Goal: Transaction & Acquisition: Obtain resource

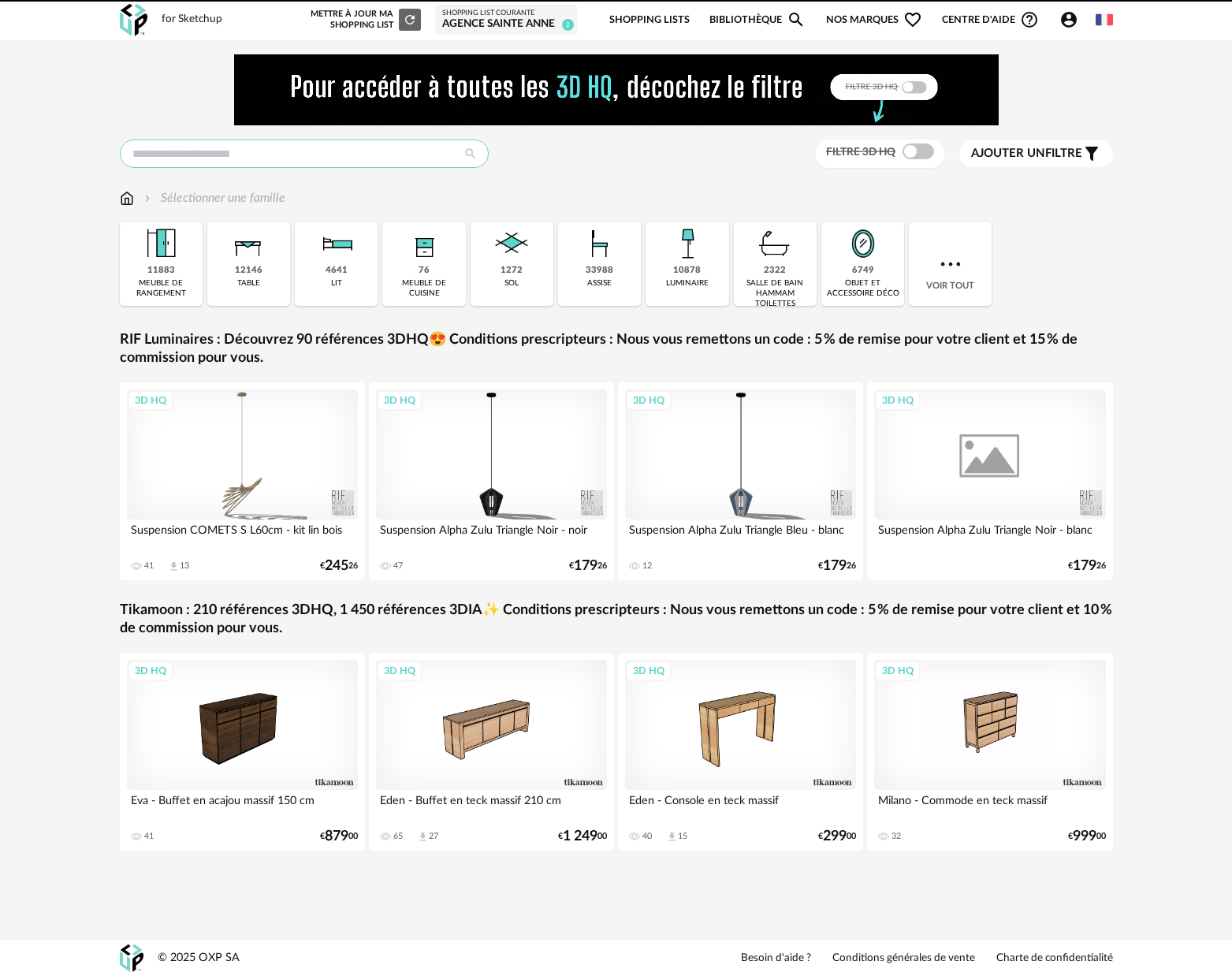
click at [369, 152] on input "text" at bounding box center [304, 154] width 369 height 28
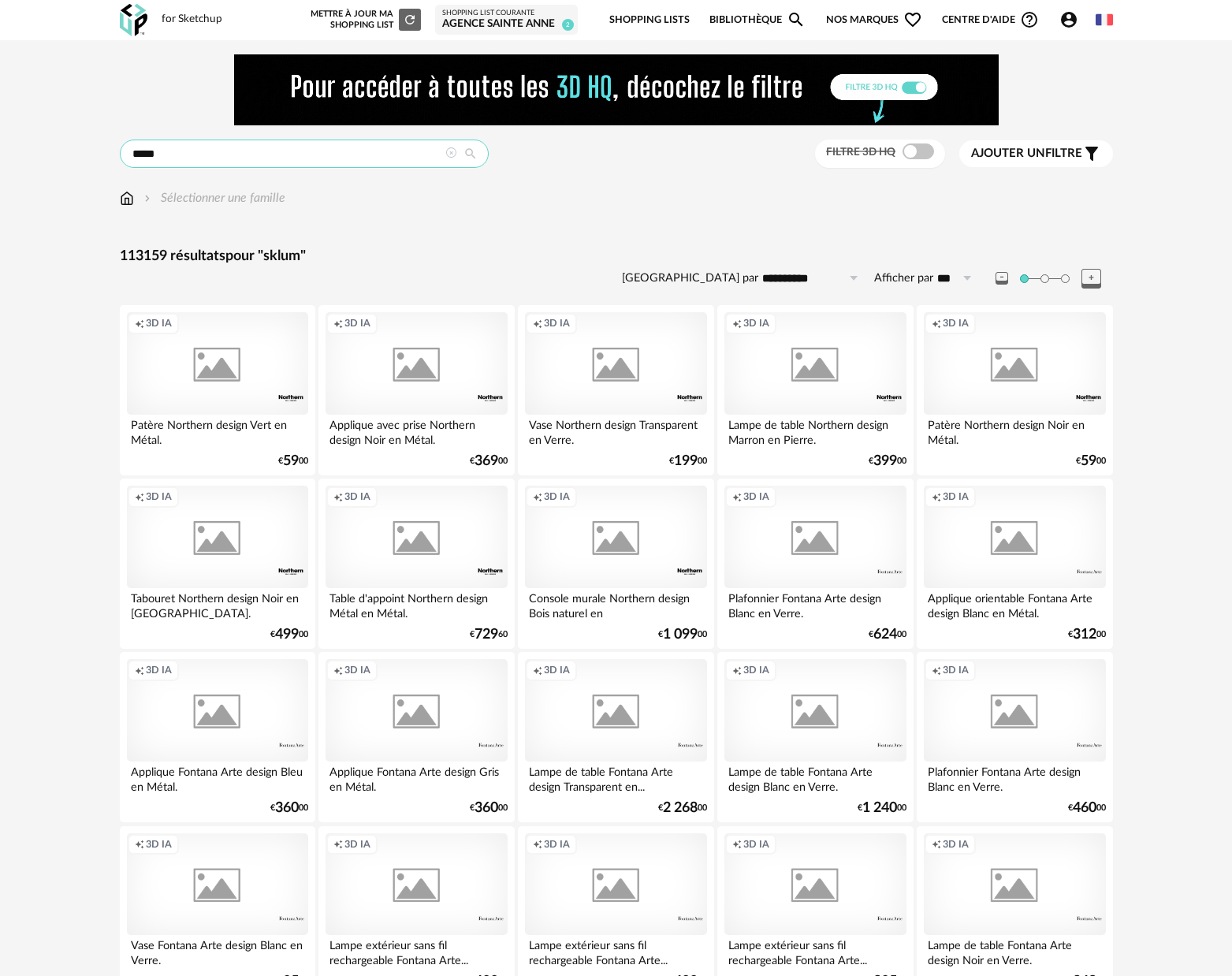
type input "*****"
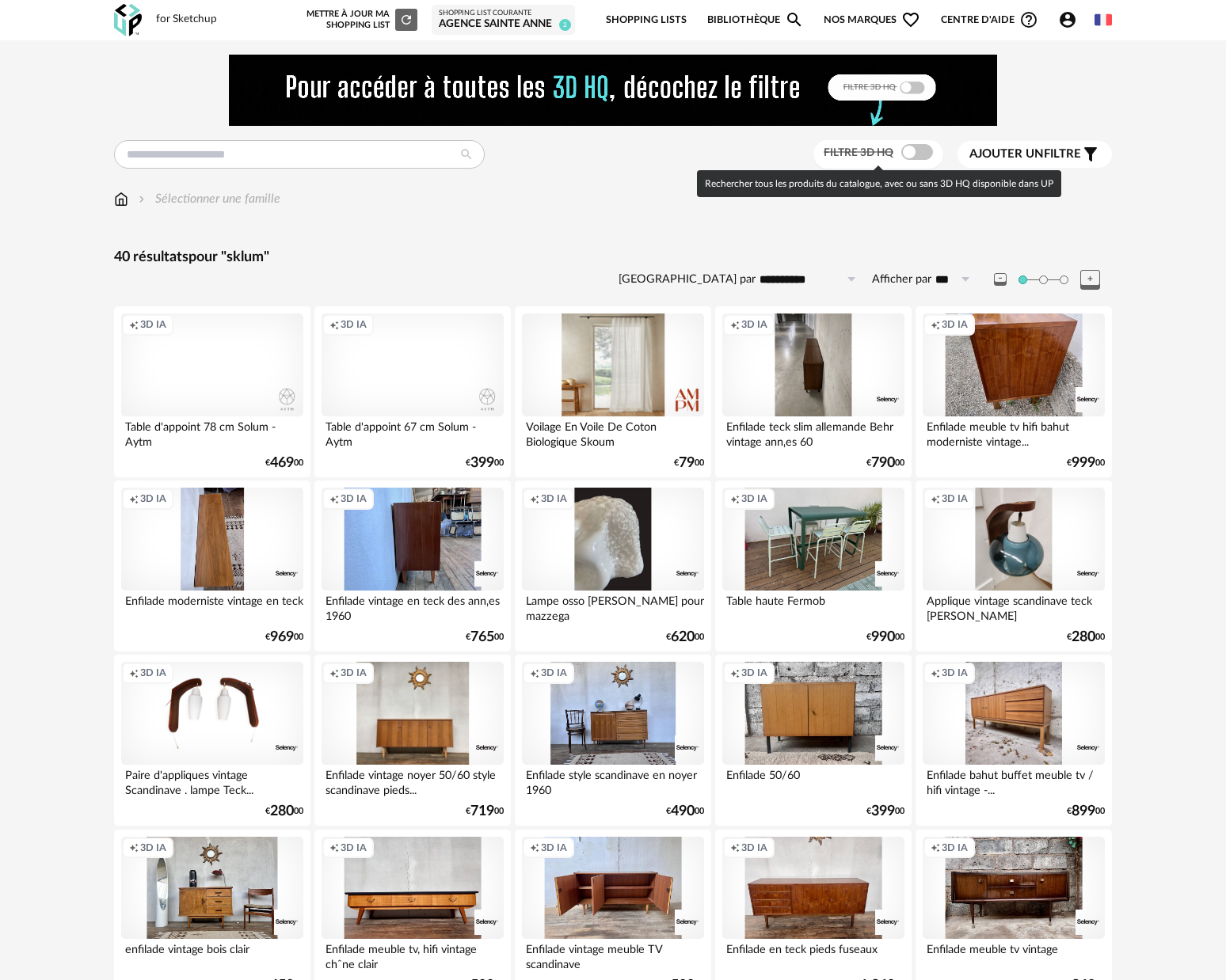
click at [922, 157] on span at bounding box center [917, 151] width 32 height 16
type input "*****"
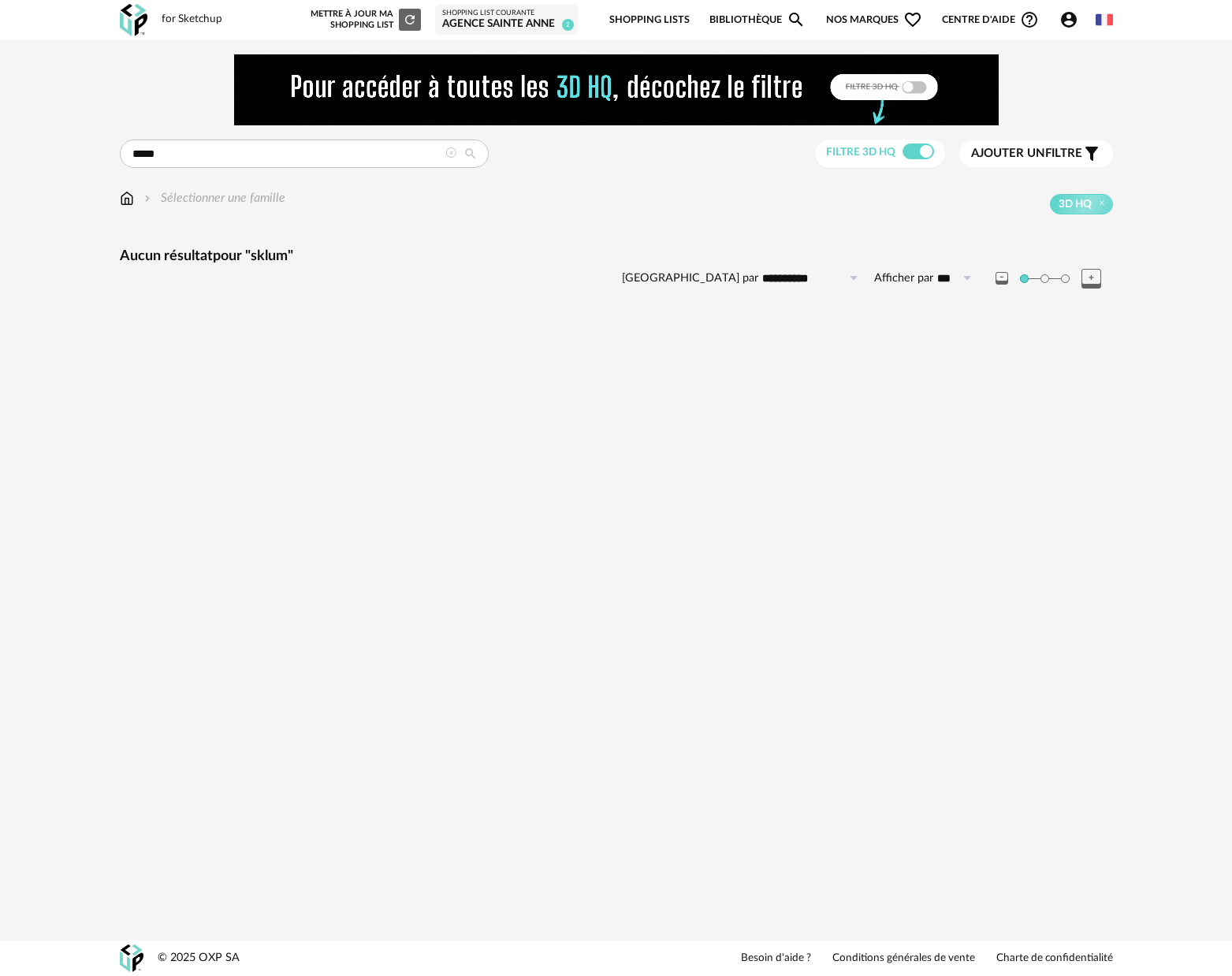
drag, startPoint x: 294, startPoint y: 169, endPoint x: 242, endPoint y: 166, distance: 52.1
click at [280, 170] on div "**********" at bounding box center [616, 194] width 1021 height 280
drag, startPoint x: 233, startPoint y: 164, endPoint x: 194, endPoint y: 152, distance: 40.8
click at [232, 164] on input "*****" at bounding box center [304, 154] width 369 height 28
drag, startPoint x: 194, startPoint y: 152, endPoint x: 118, endPoint y: 156, distance: 76.1
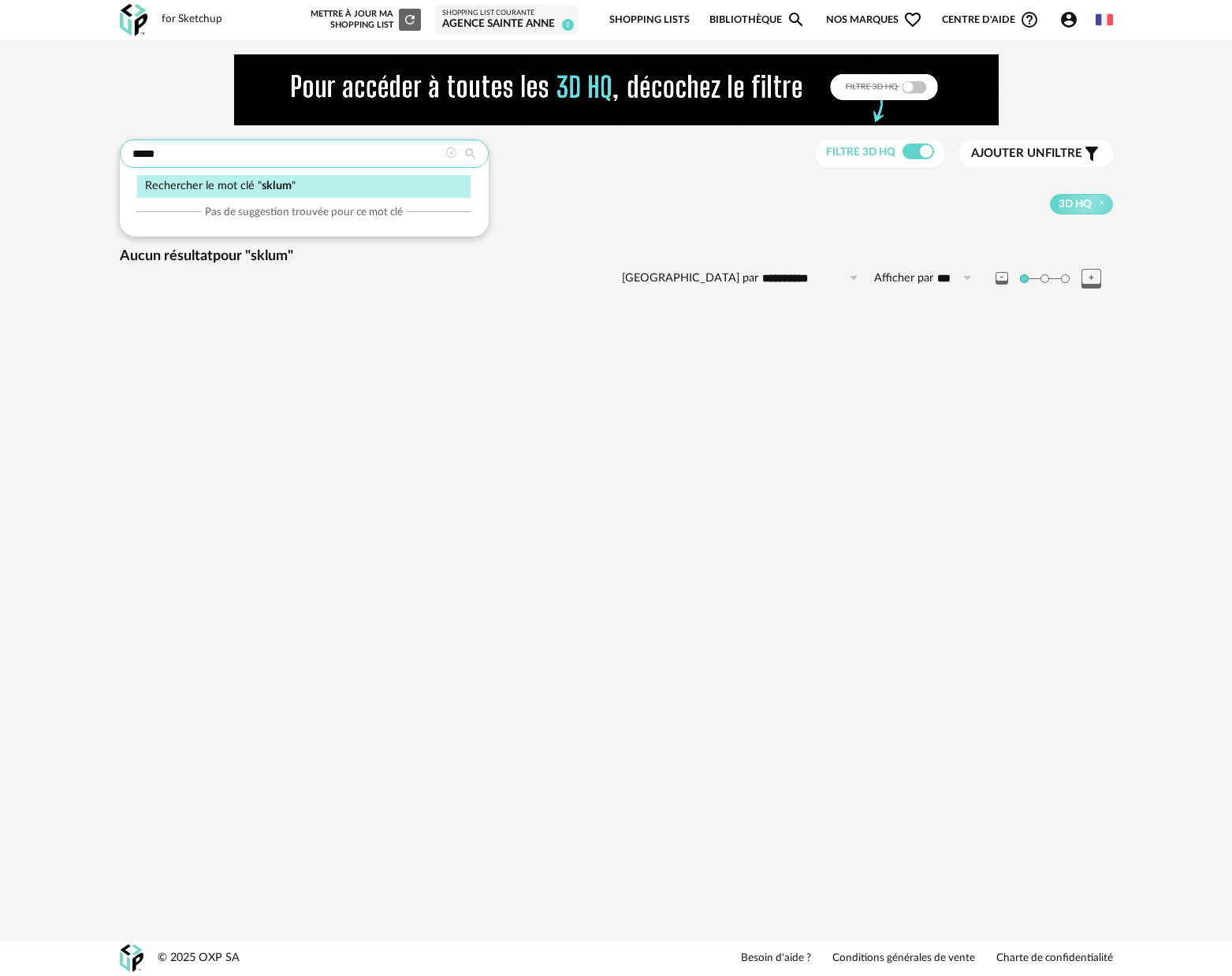
click at [123, 154] on input "*****" at bounding box center [304, 154] width 369 height 28
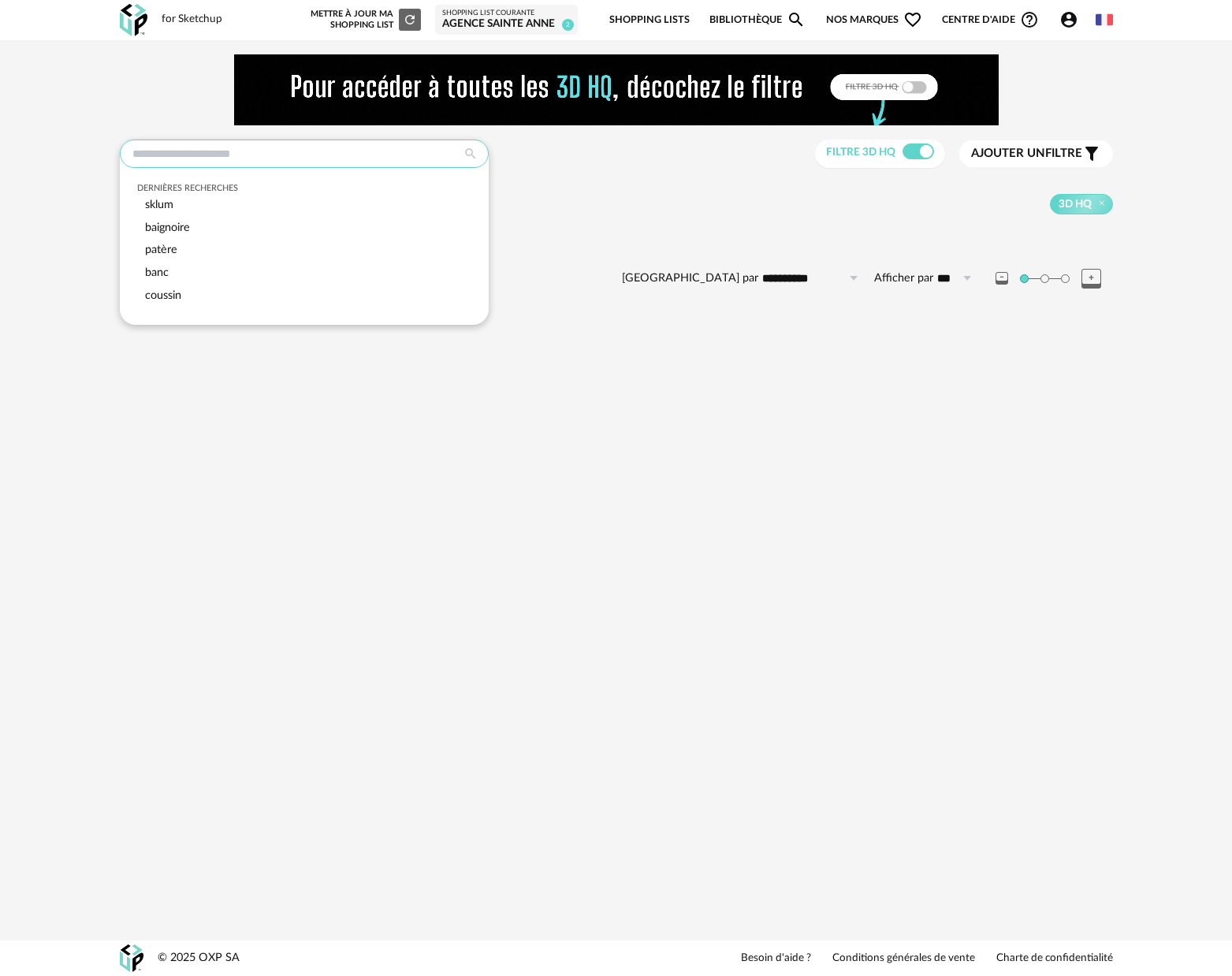
click at [250, 152] on input "text" at bounding box center [304, 154] width 369 height 28
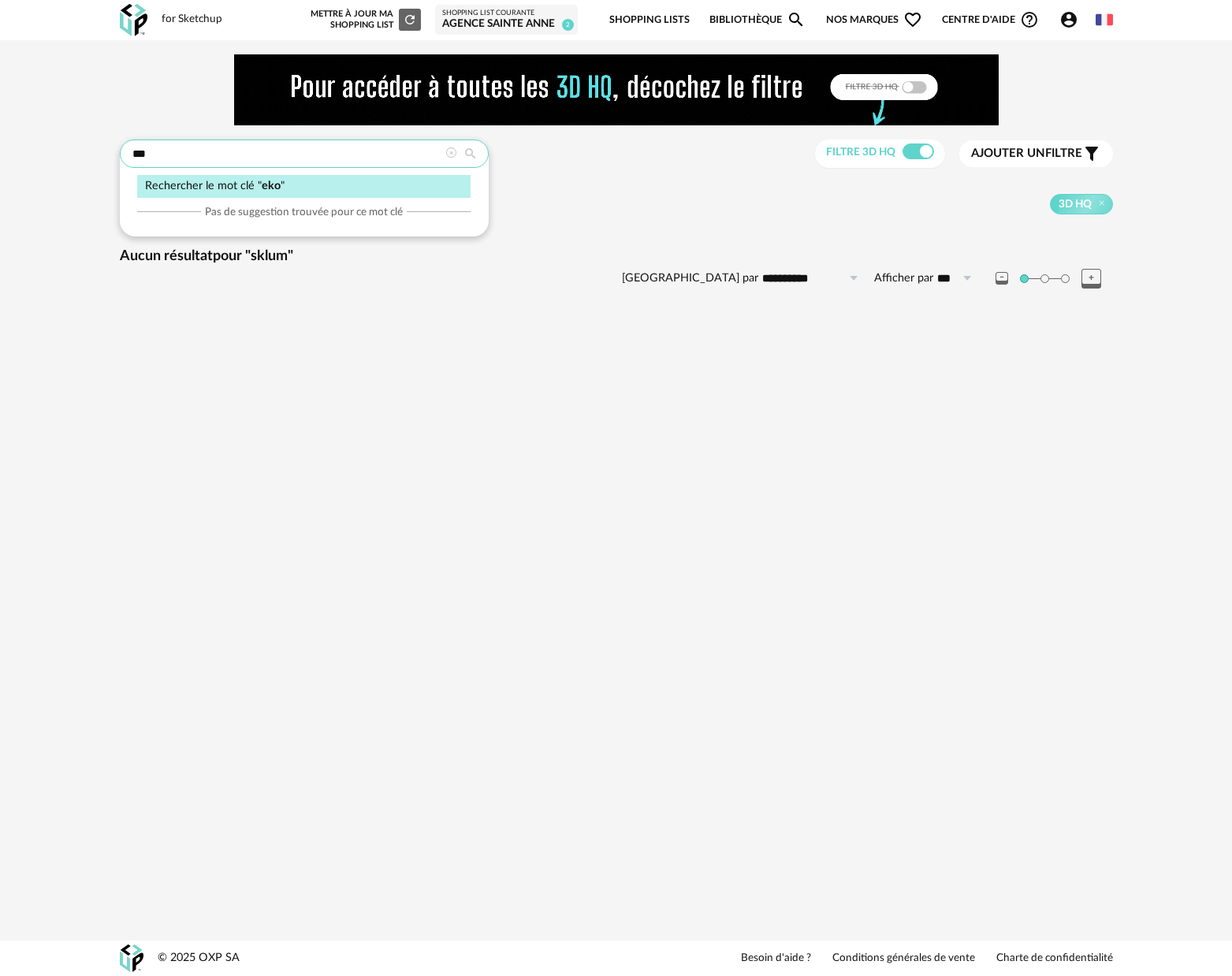
type input "***"
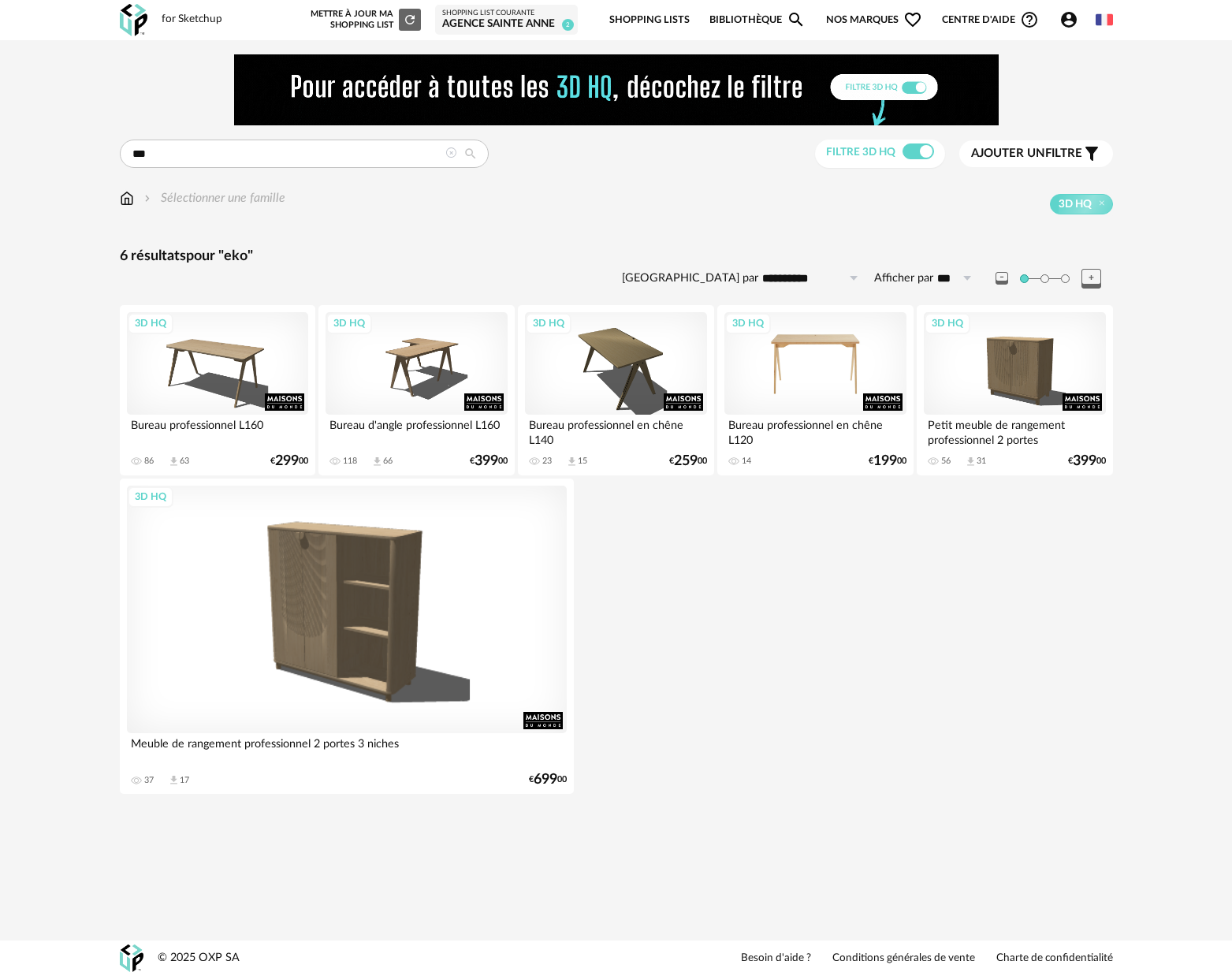
click at [829, 340] on div "3D HQ" at bounding box center [815, 364] width 182 height 103
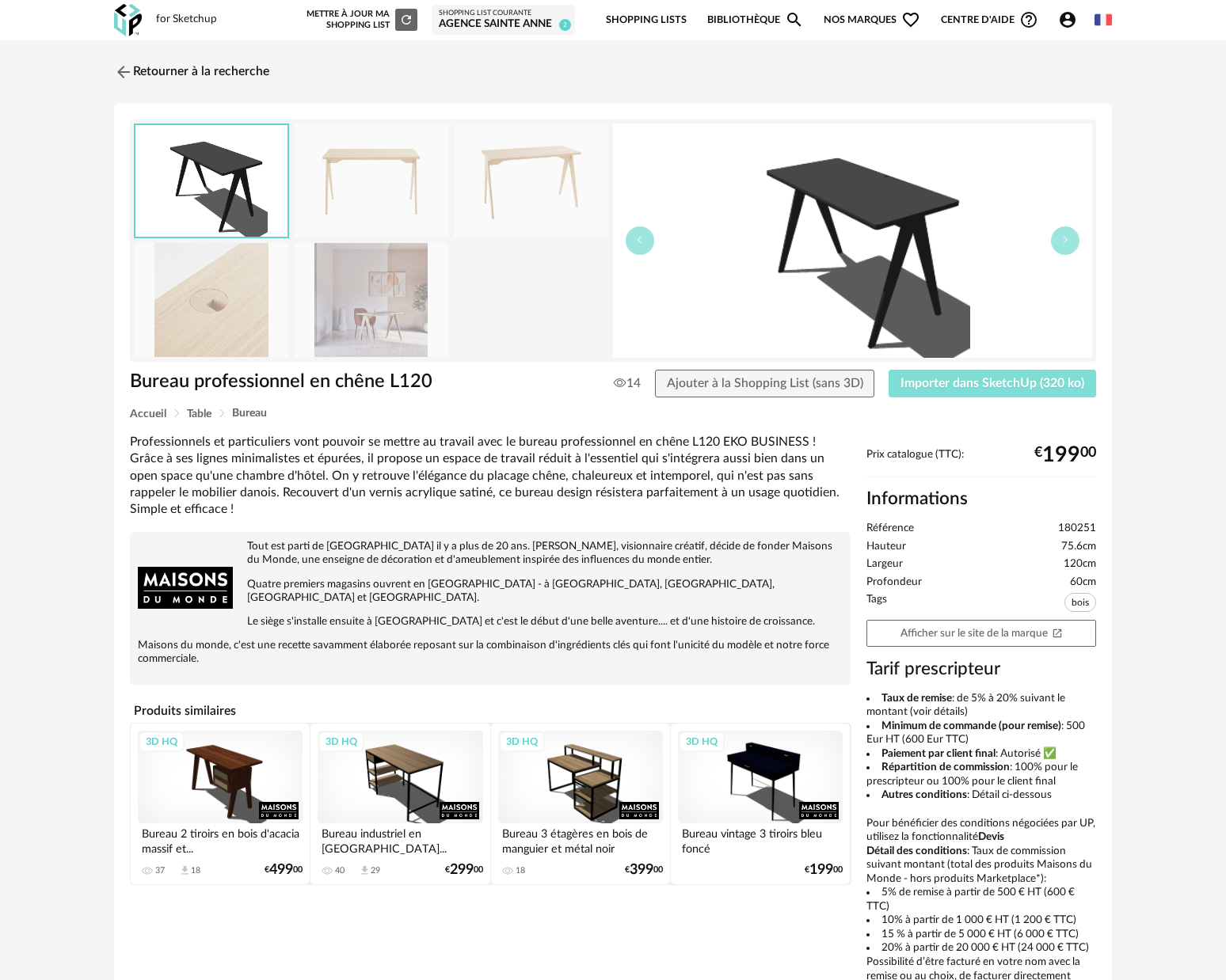
click at [1007, 385] on span "Importer dans SketchUp (320 ko)" at bounding box center [992, 383] width 183 height 13
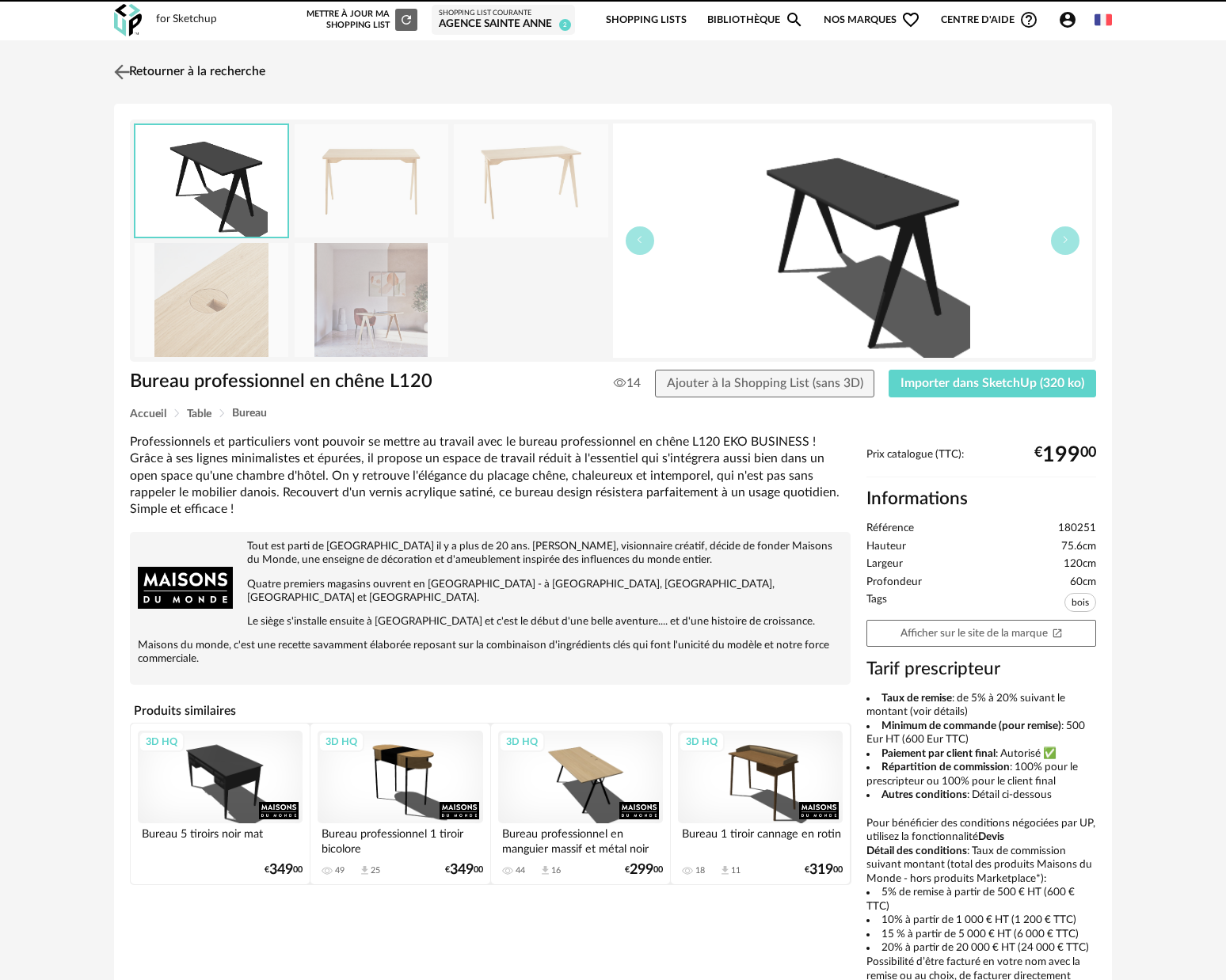
click at [120, 71] on img at bounding box center [121, 71] width 23 height 23
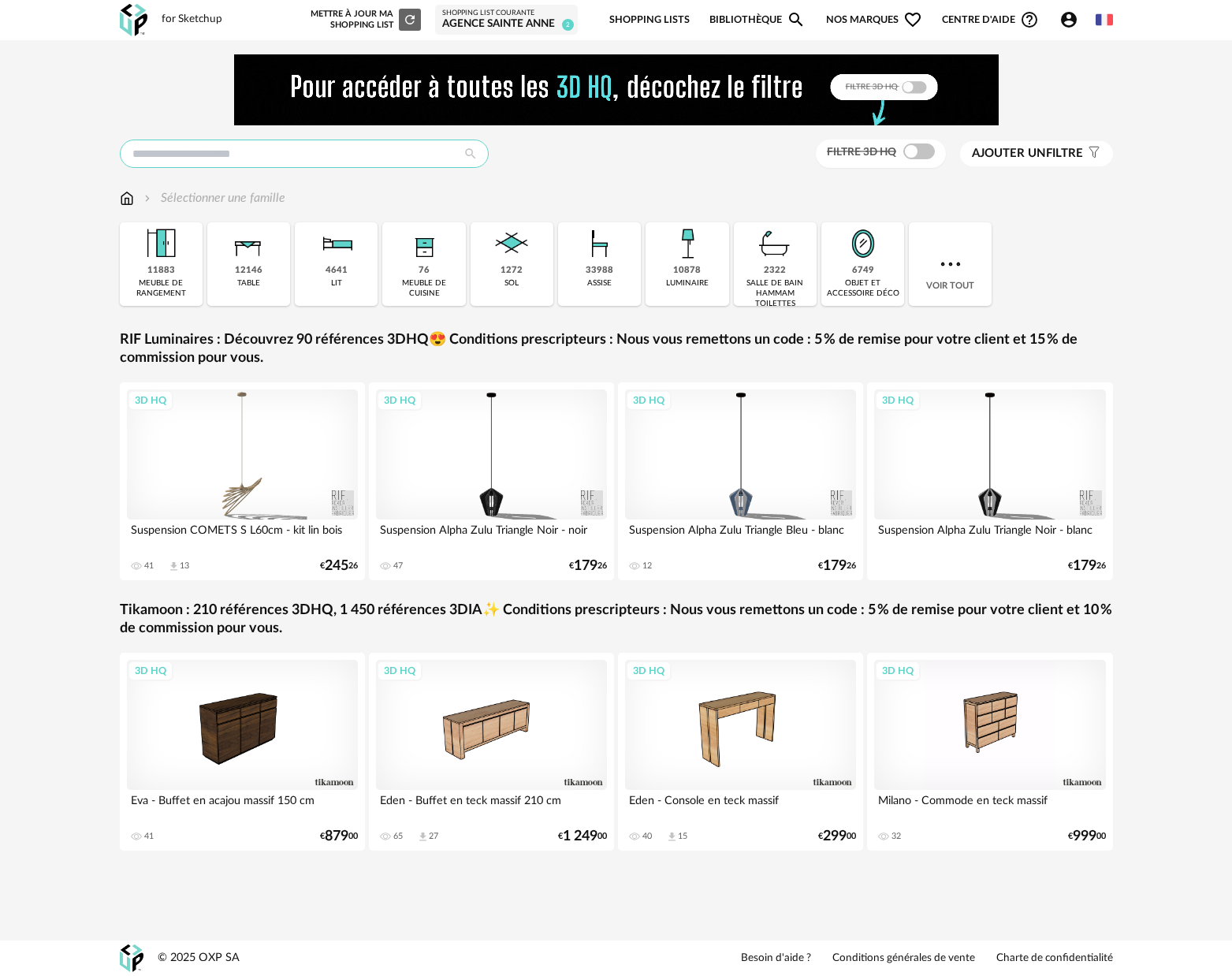
click at [387, 151] on input "text" at bounding box center [304, 154] width 369 height 28
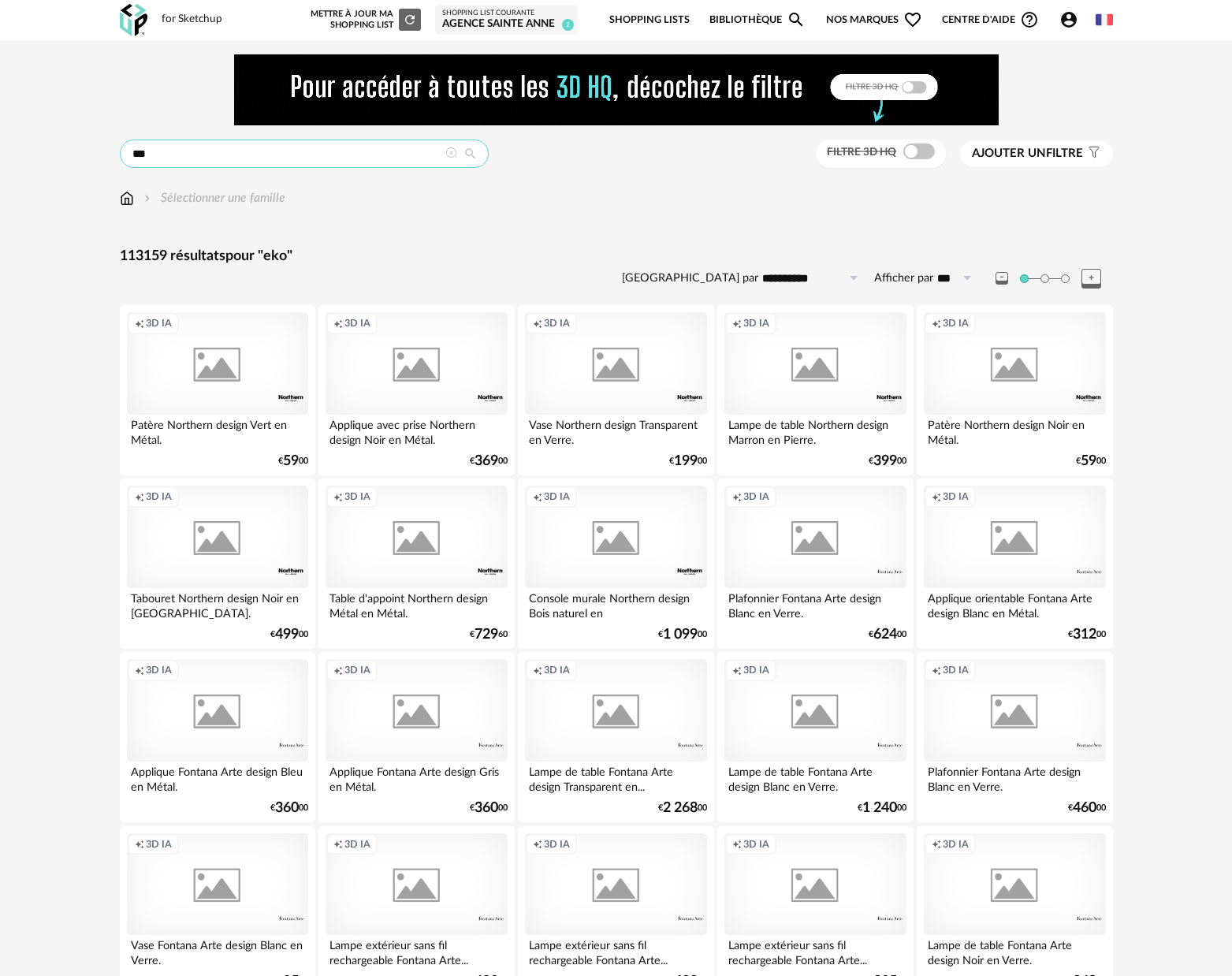
type input "***"
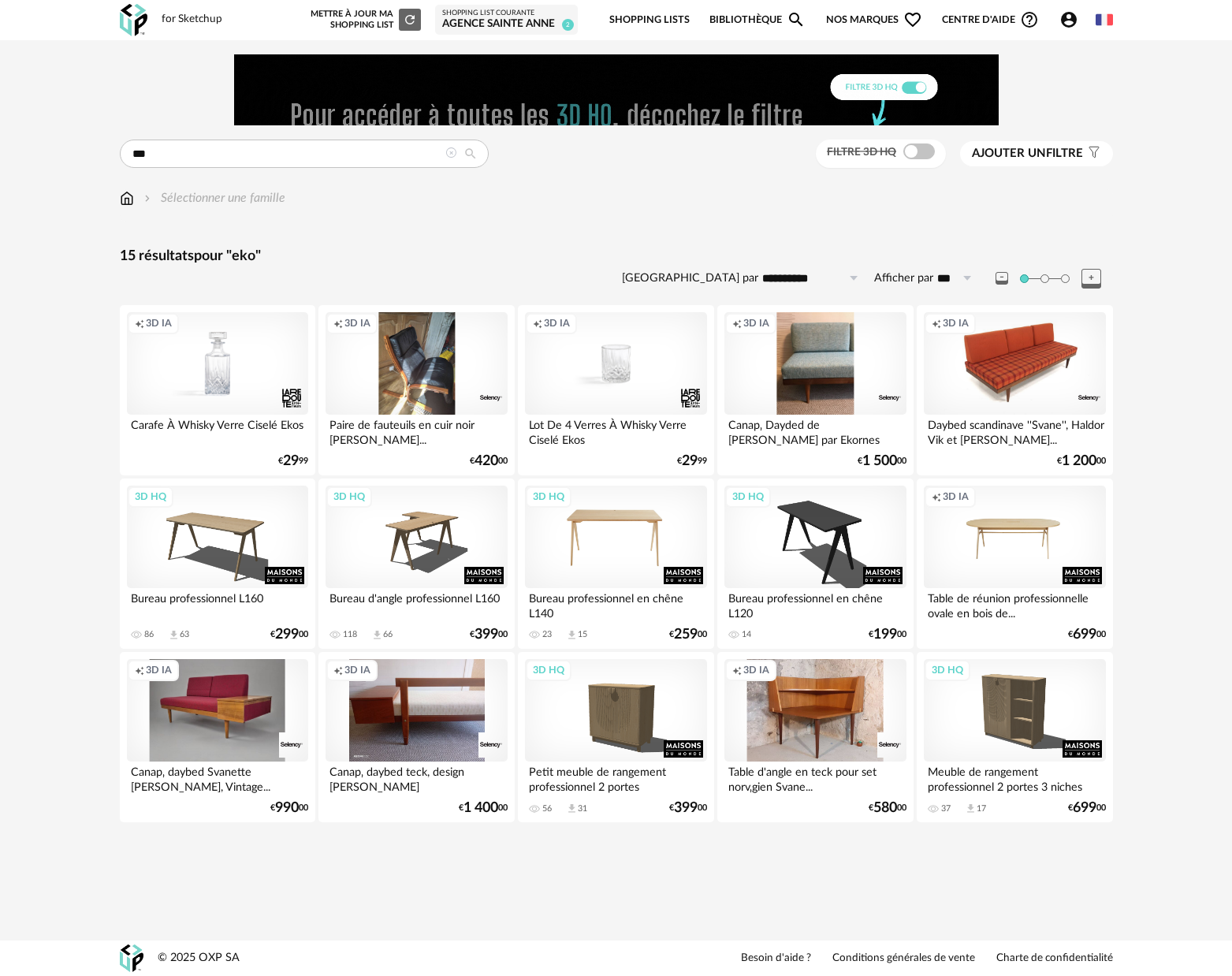
click at [563, 548] on div "3D HQ" at bounding box center [616, 536] width 182 height 103
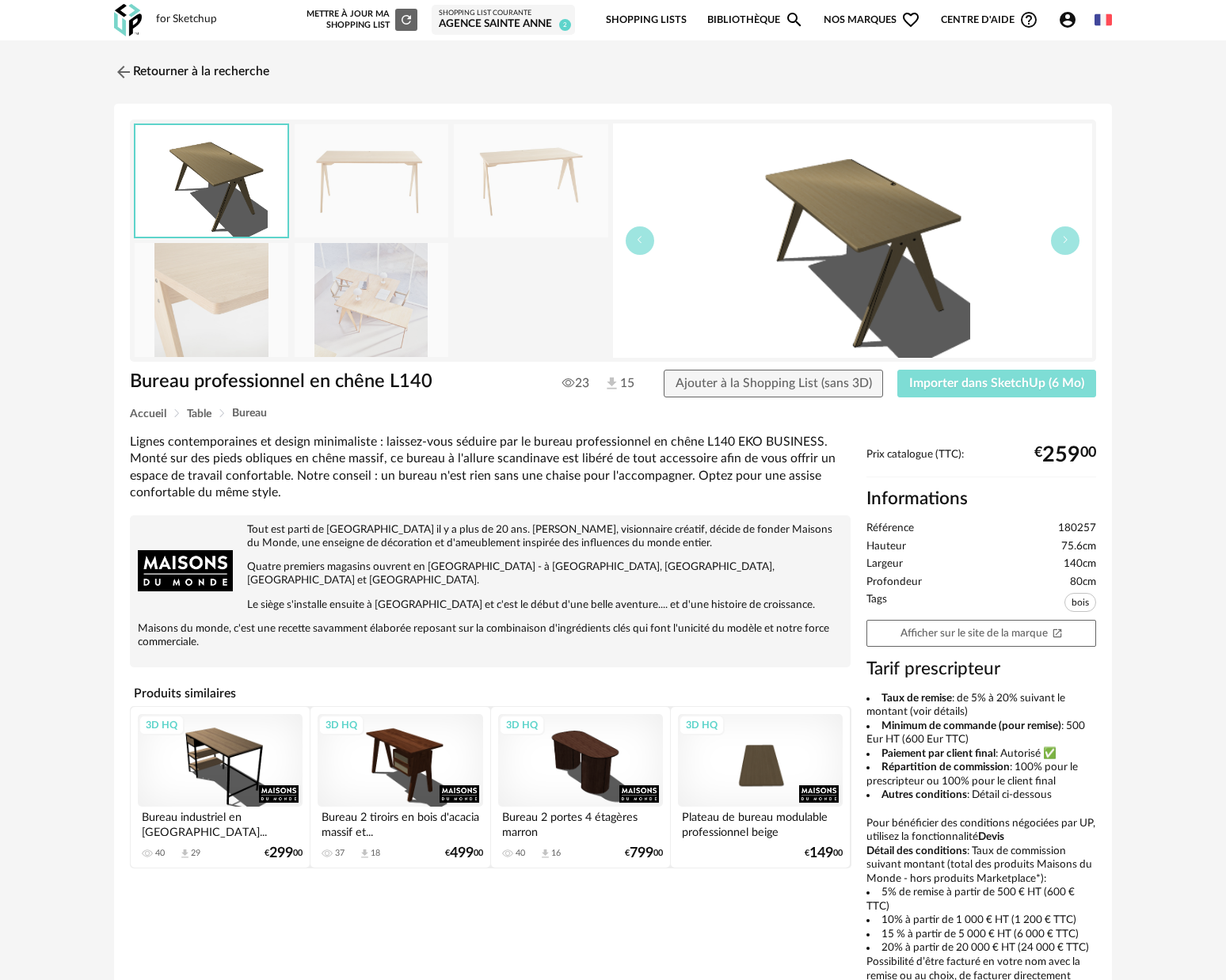
click at [1050, 383] on span "Importer dans SketchUp (6 Mo)" at bounding box center [997, 383] width 175 height 13
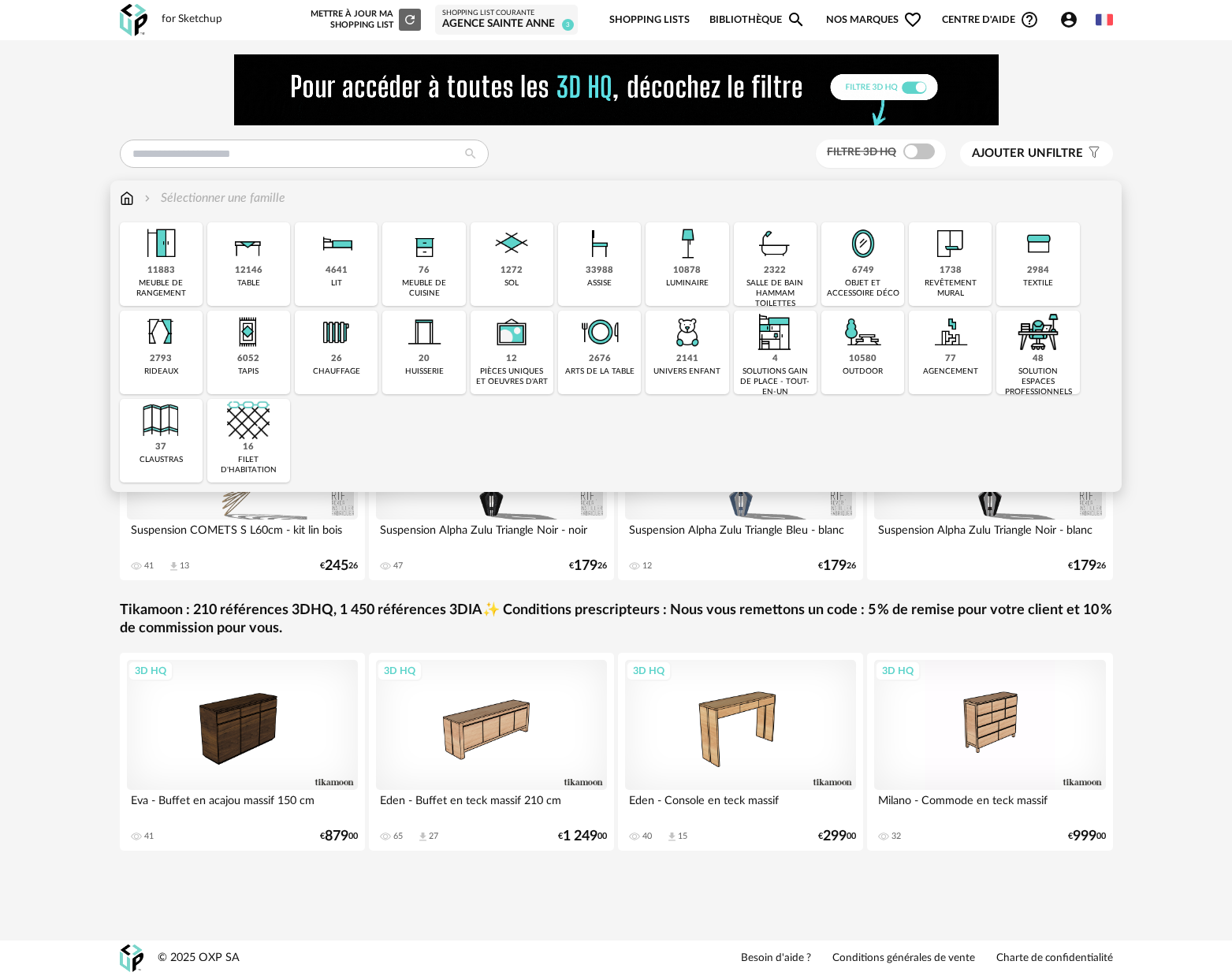
click at [609, 266] on div "33988" at bounding box center [600, 271] width 27 height 12
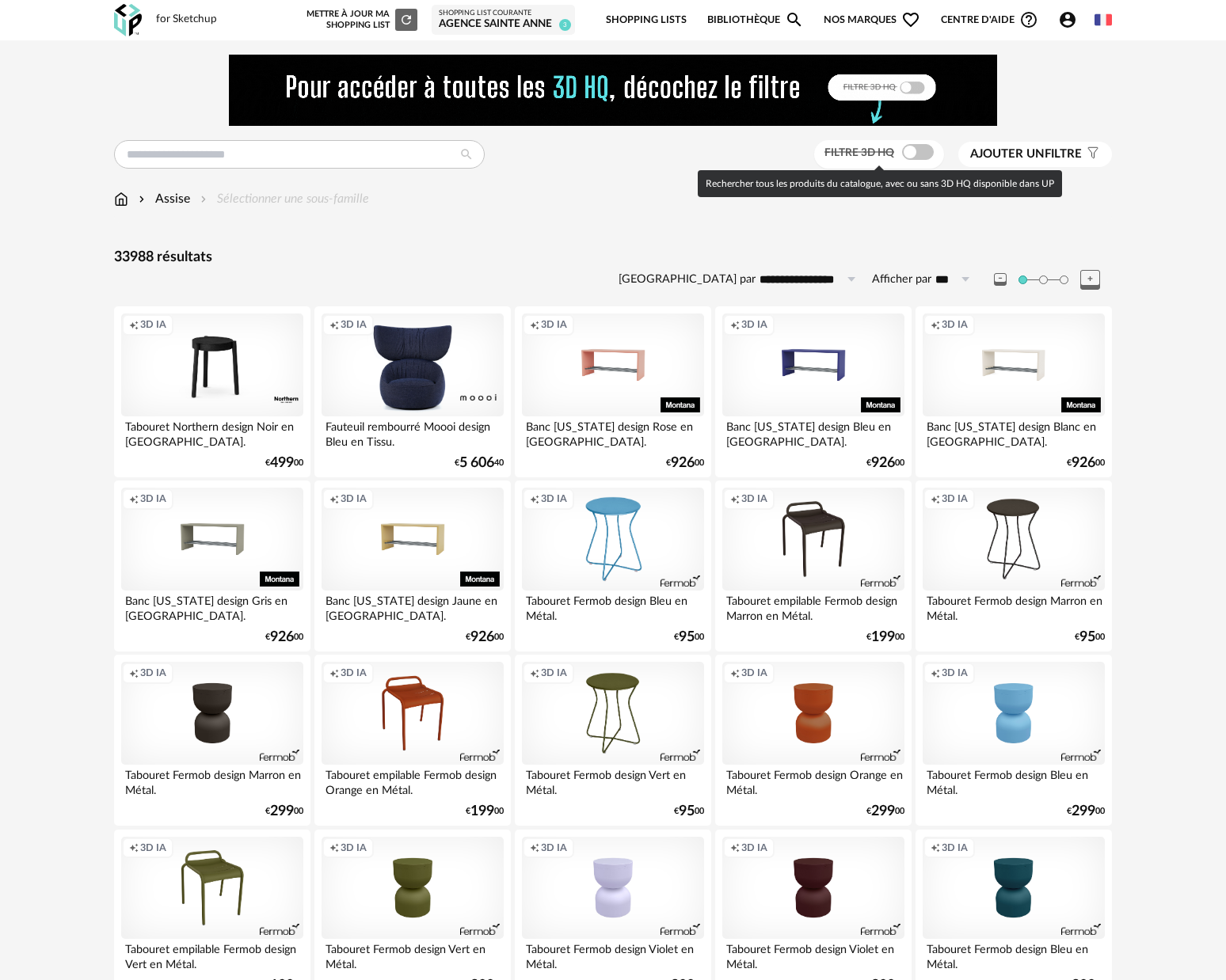
click at [937, 161] on div "Filtre 3D HQ" at bounding box center [879, 155] width 131 height 29
click at [922, 152] on span at bounding box center [917, 151] width 32 height 16
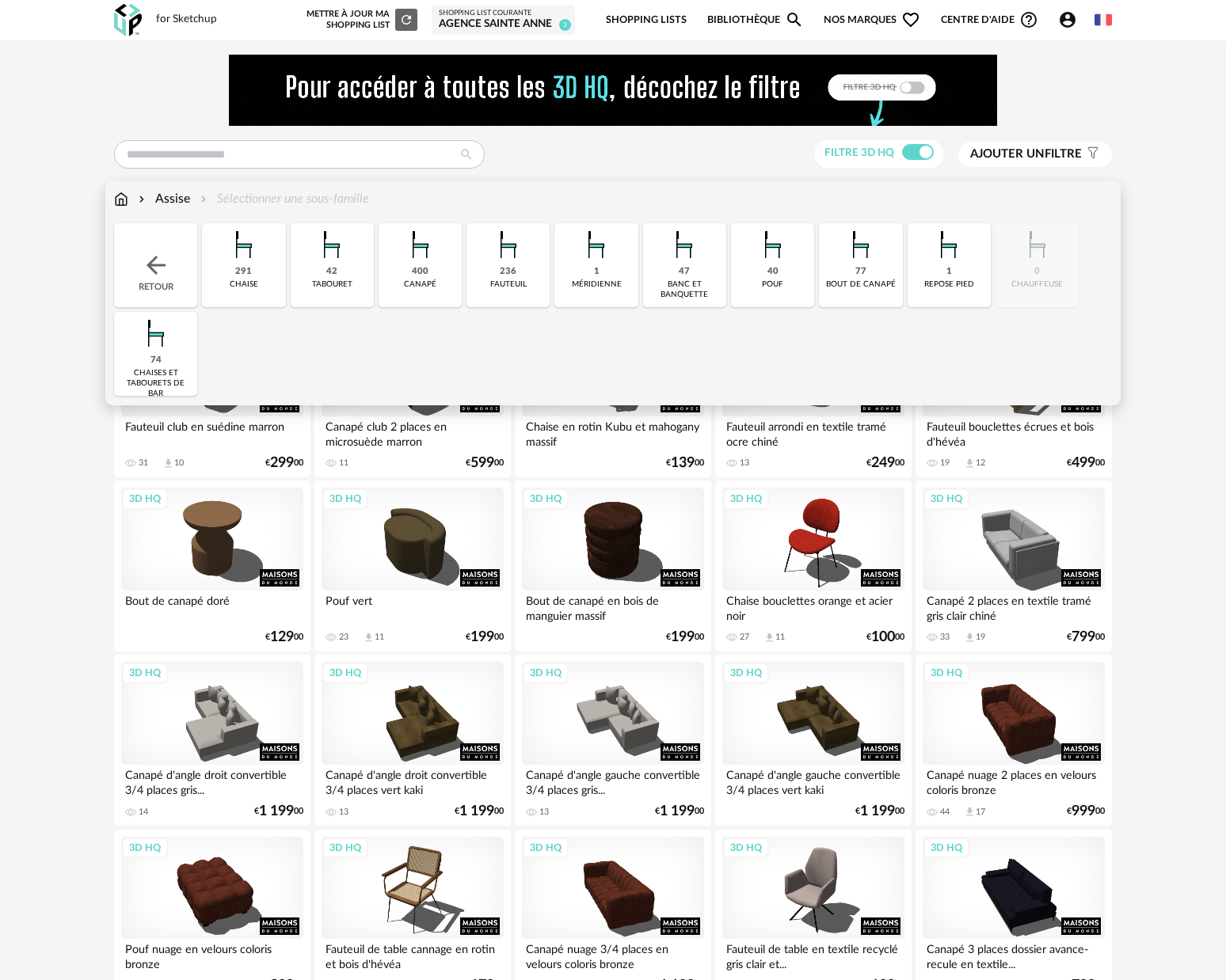
click at [333, 197] on div "Assise Sélectionner une sous-famille" at bounding box center [241, 199] width 255 height 18
click at [533, 276] on div "236 fauteuil" at bounding box center [508, 266] width 83 height 84
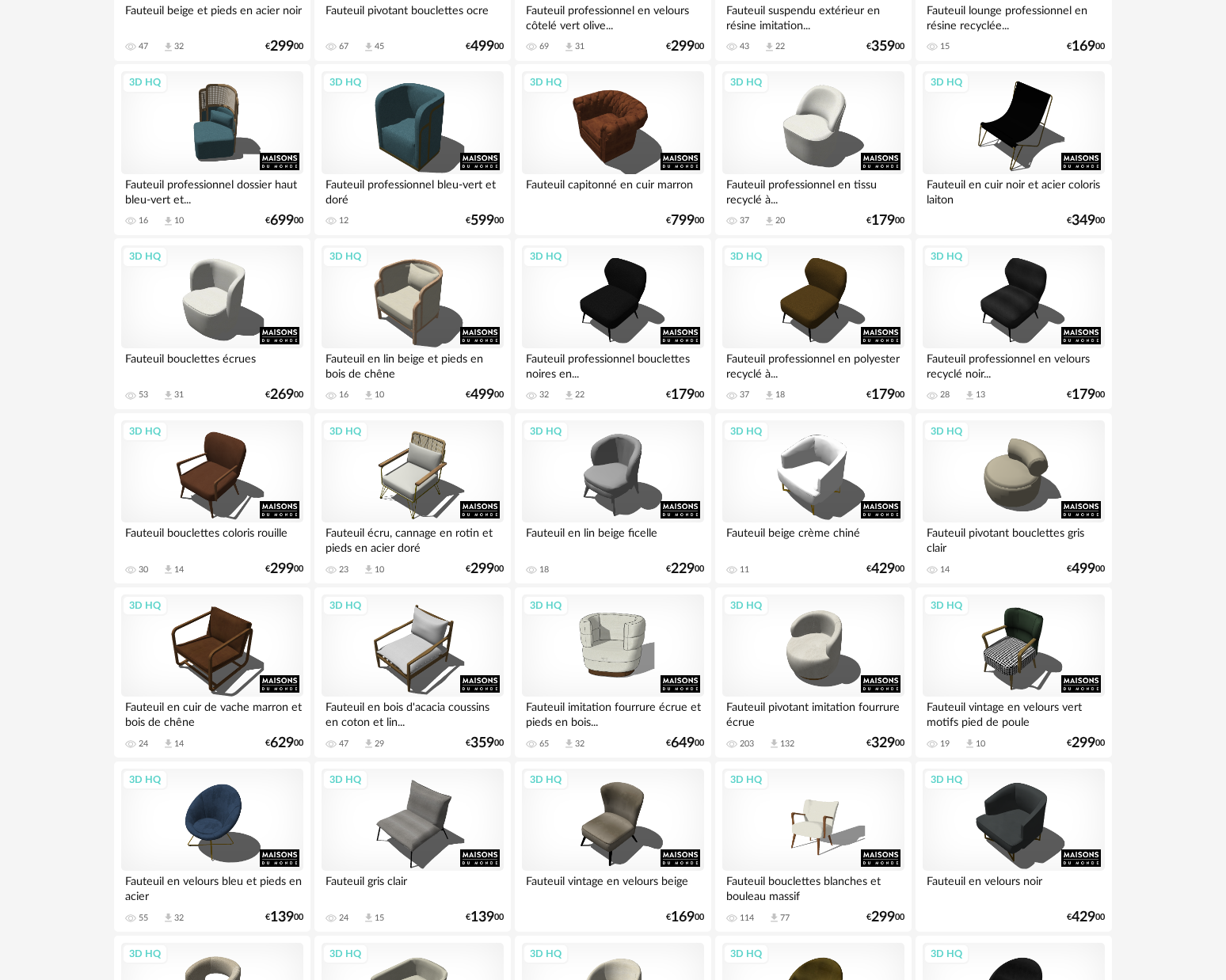
scroll to position [2927, 0]
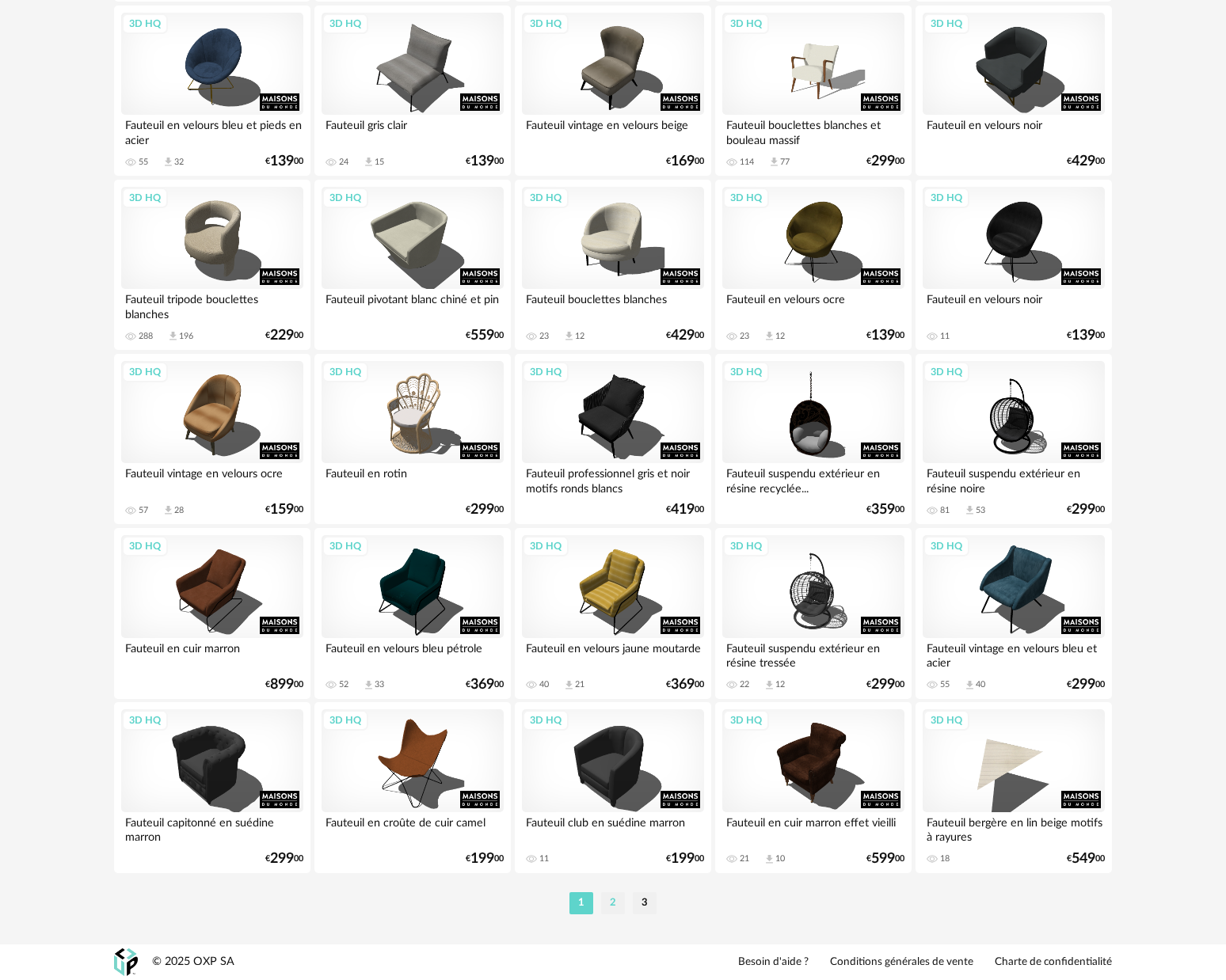
click at [607, 906] on li "2" at bounding box center [613, 903] width 24 height 22
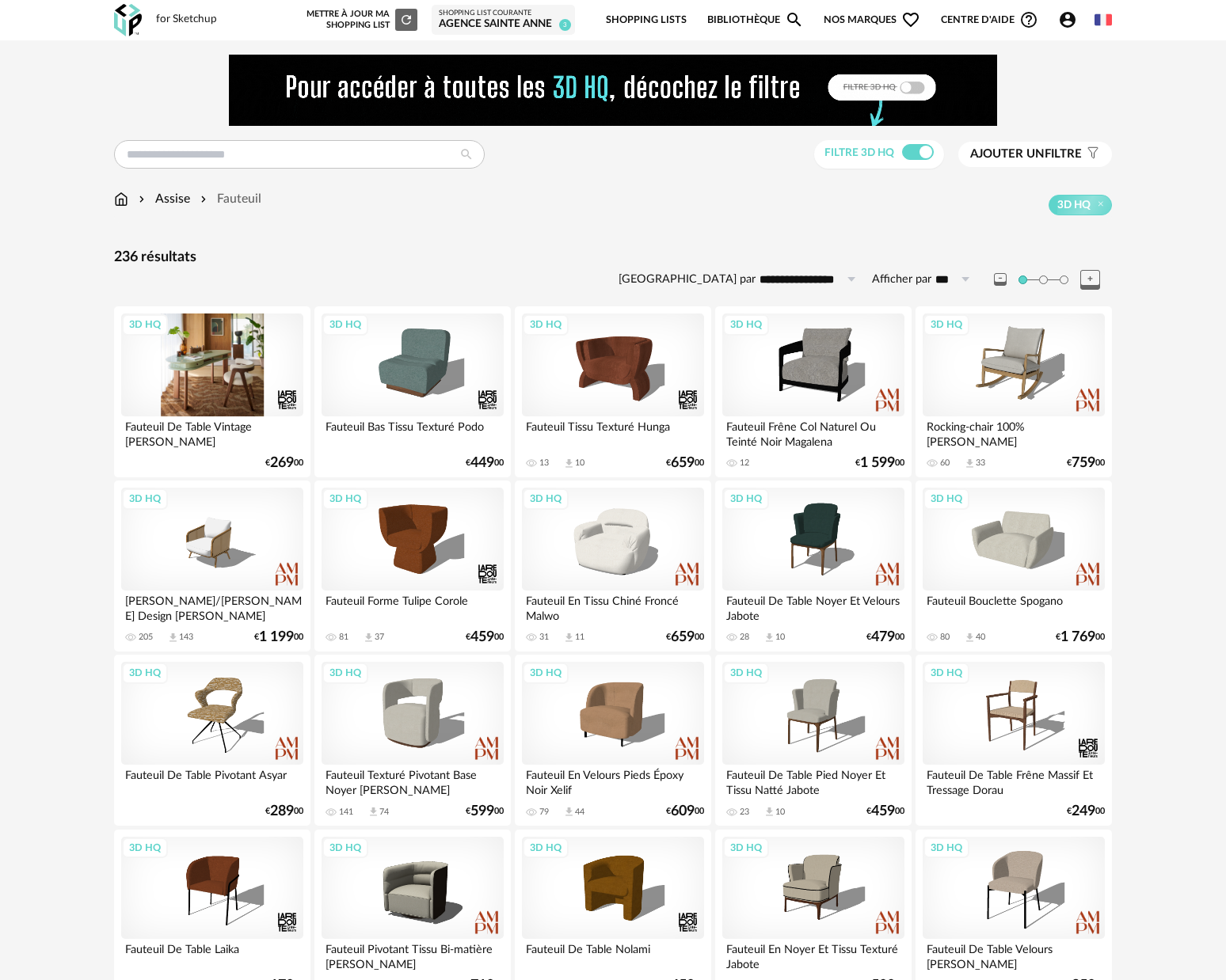
click at [177, 377] on div "3D HQ" at bounding box center [213, 365] width 183 height 103
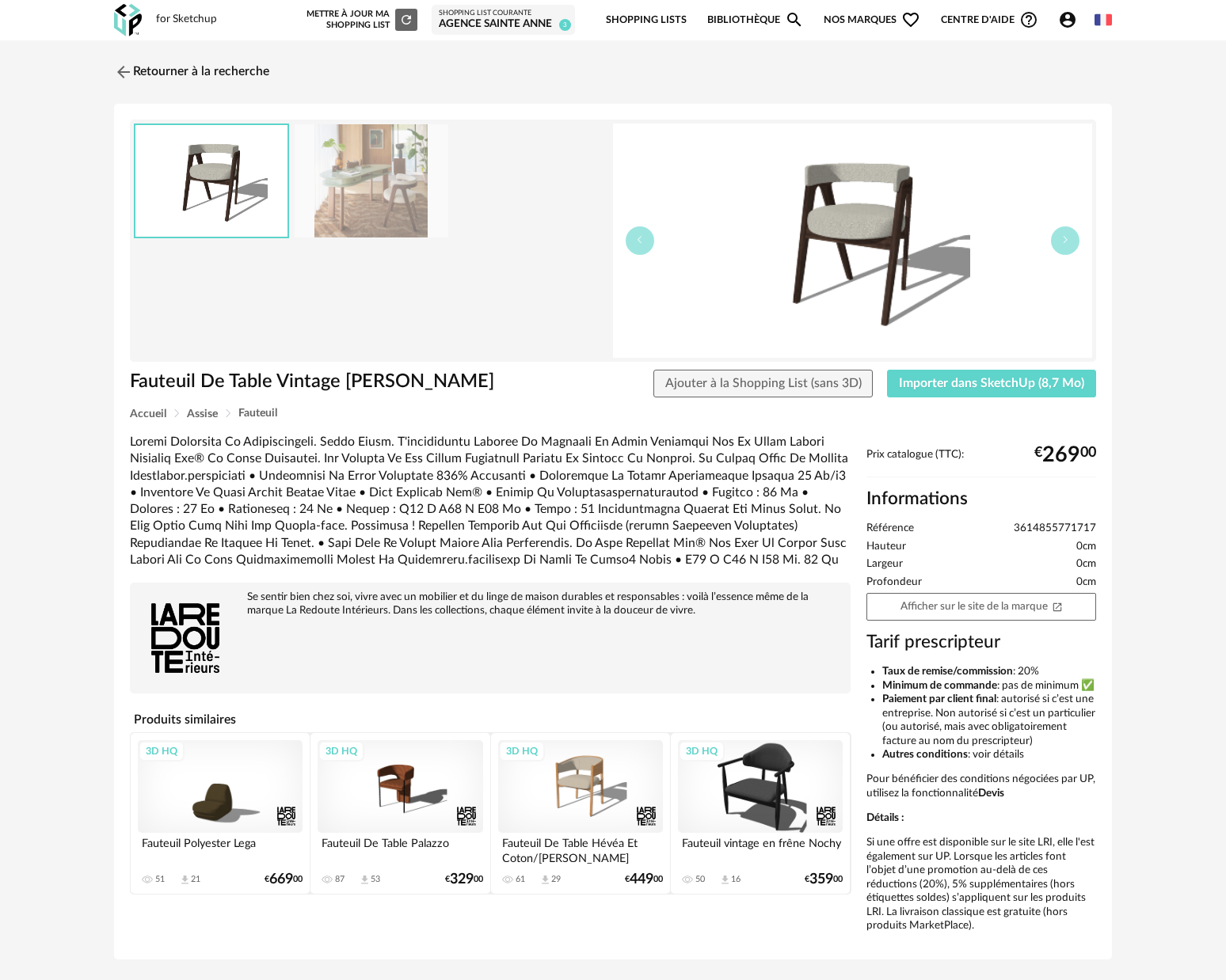
click at [412, 223] on img at bounding box center [372, 181] width 153 height 113
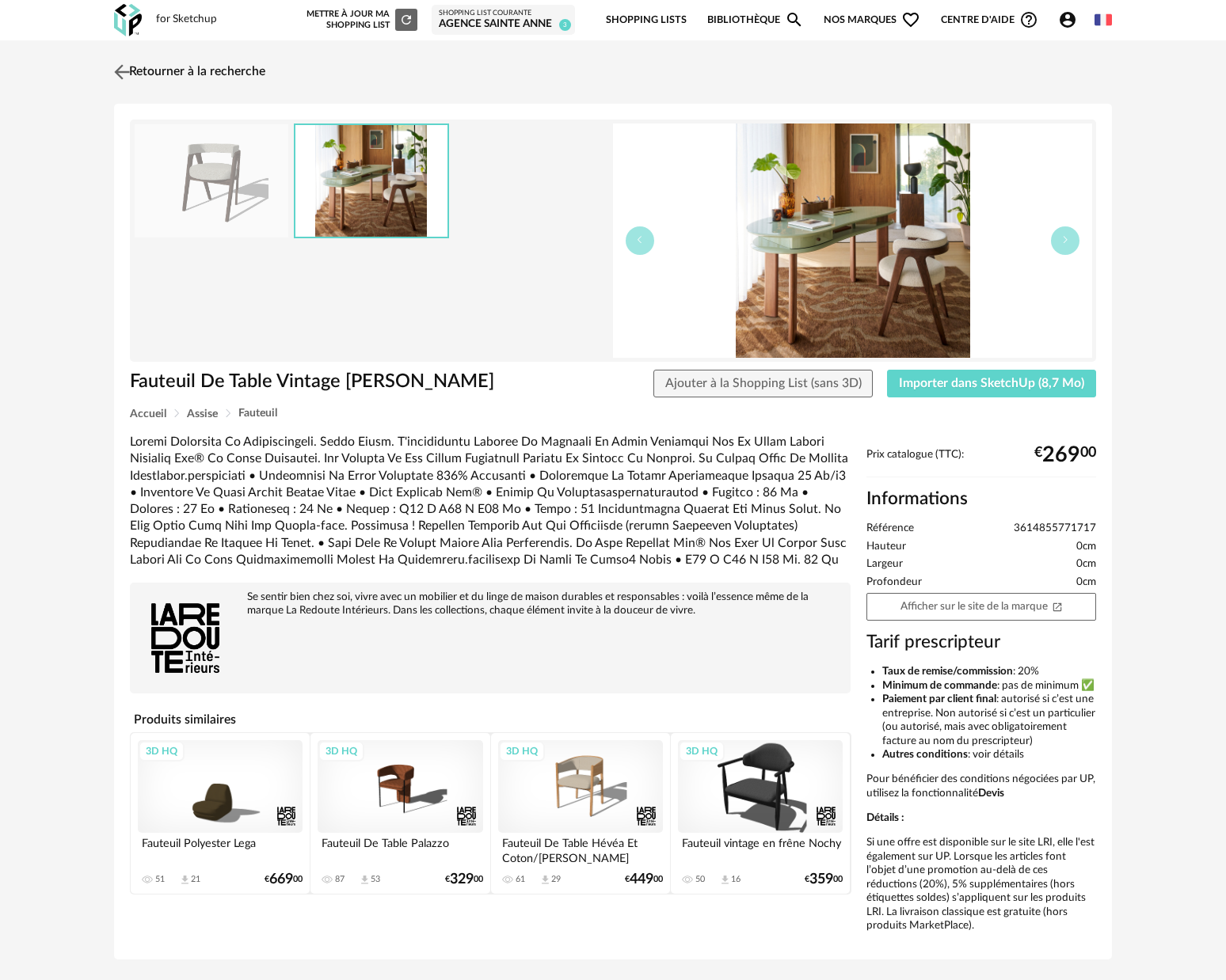
click at [124, 71] on img at bounding box center [121, 71] width 23 height 23
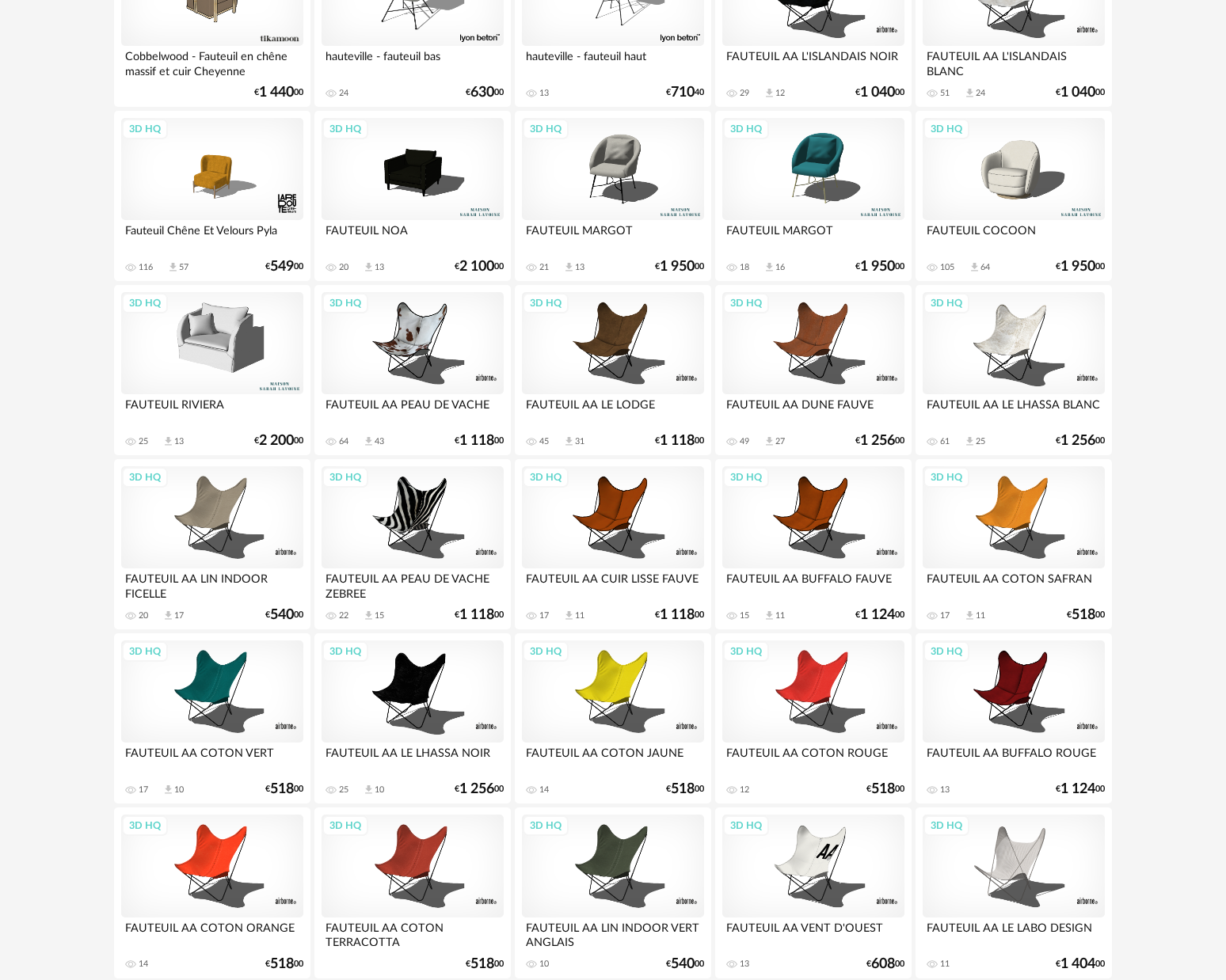
scroll to position [2927, 0]
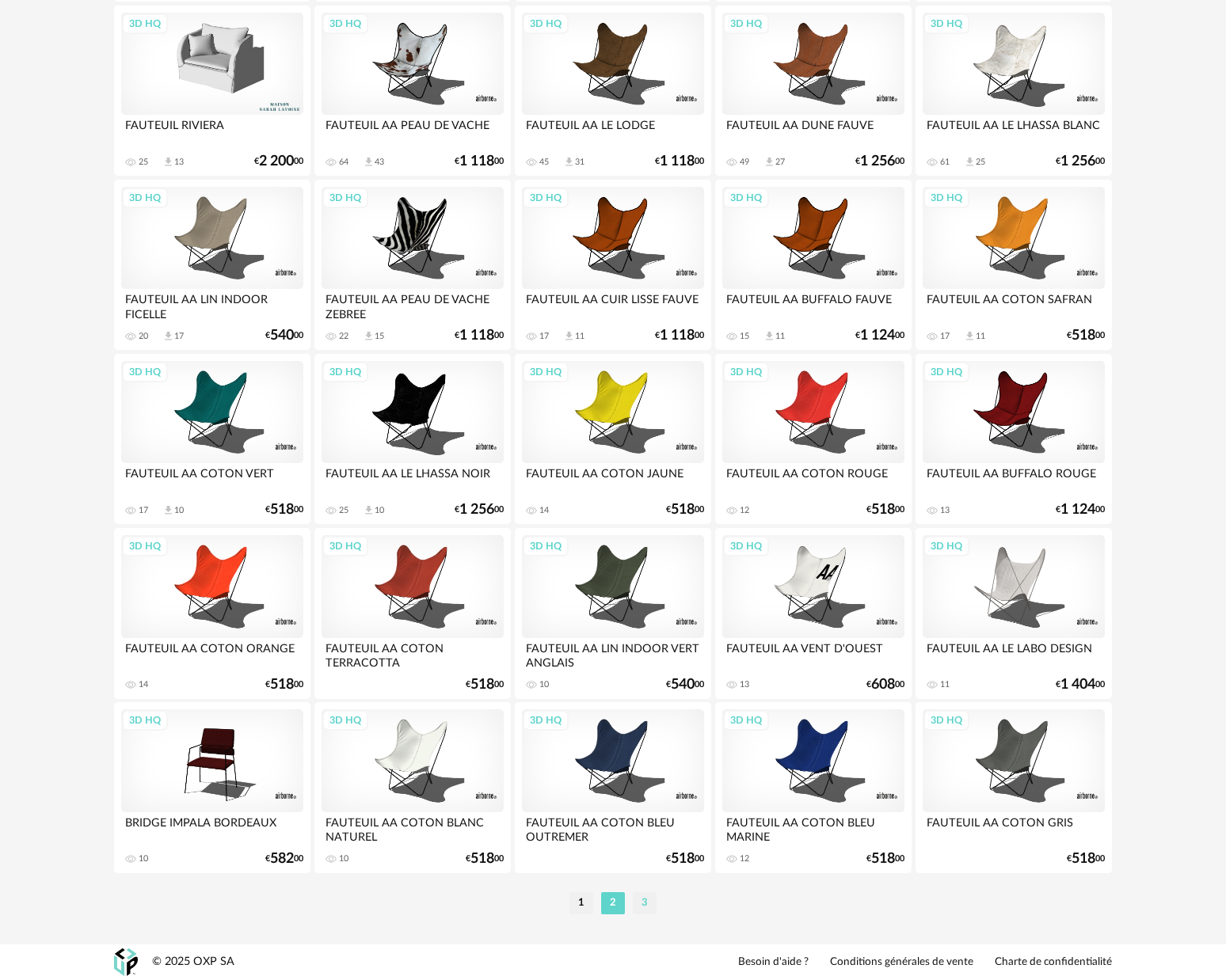
click at [640, 906] on li "3" at bounding box center [644, 903] width 24 height 22
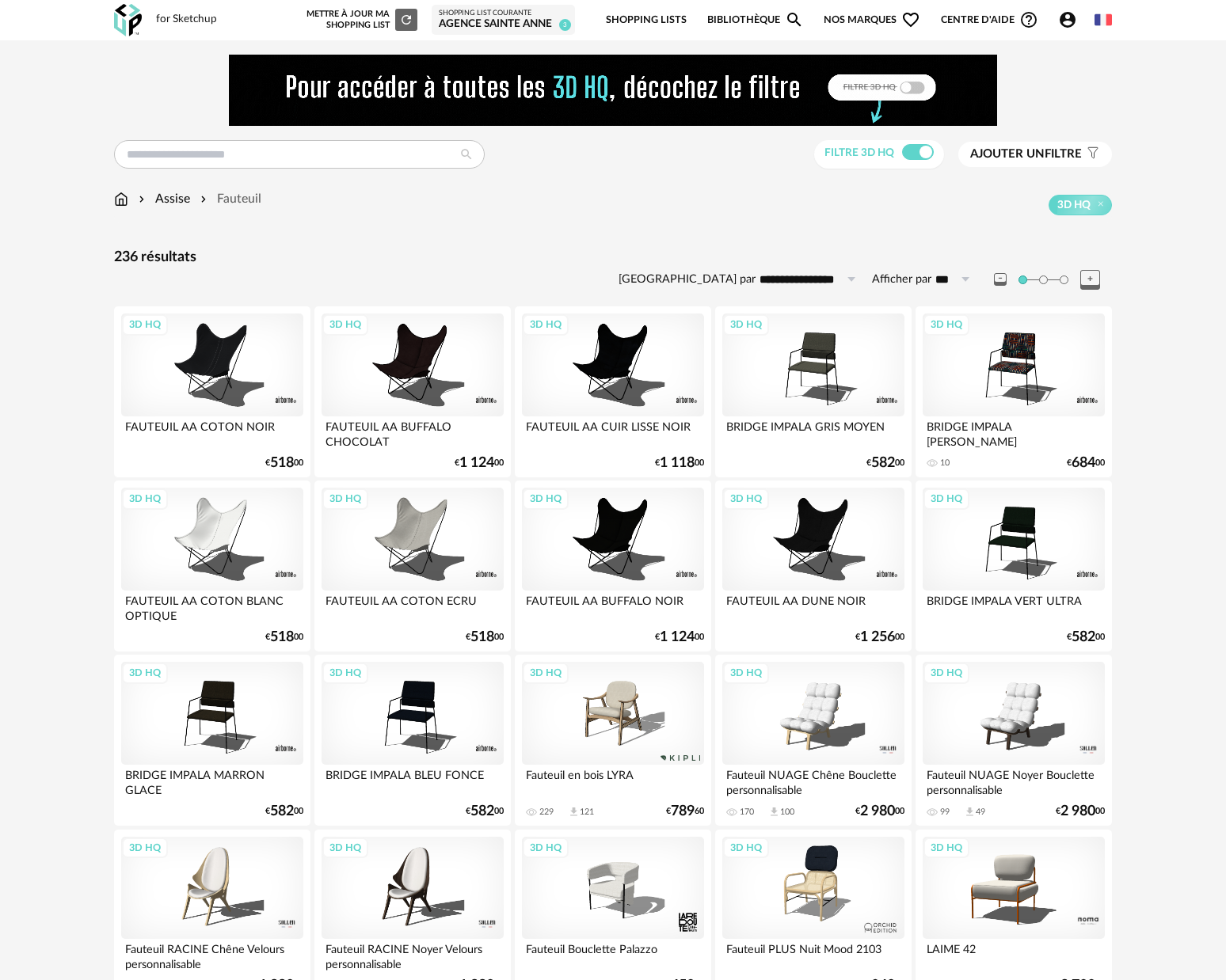
scroll to position [134, 0]
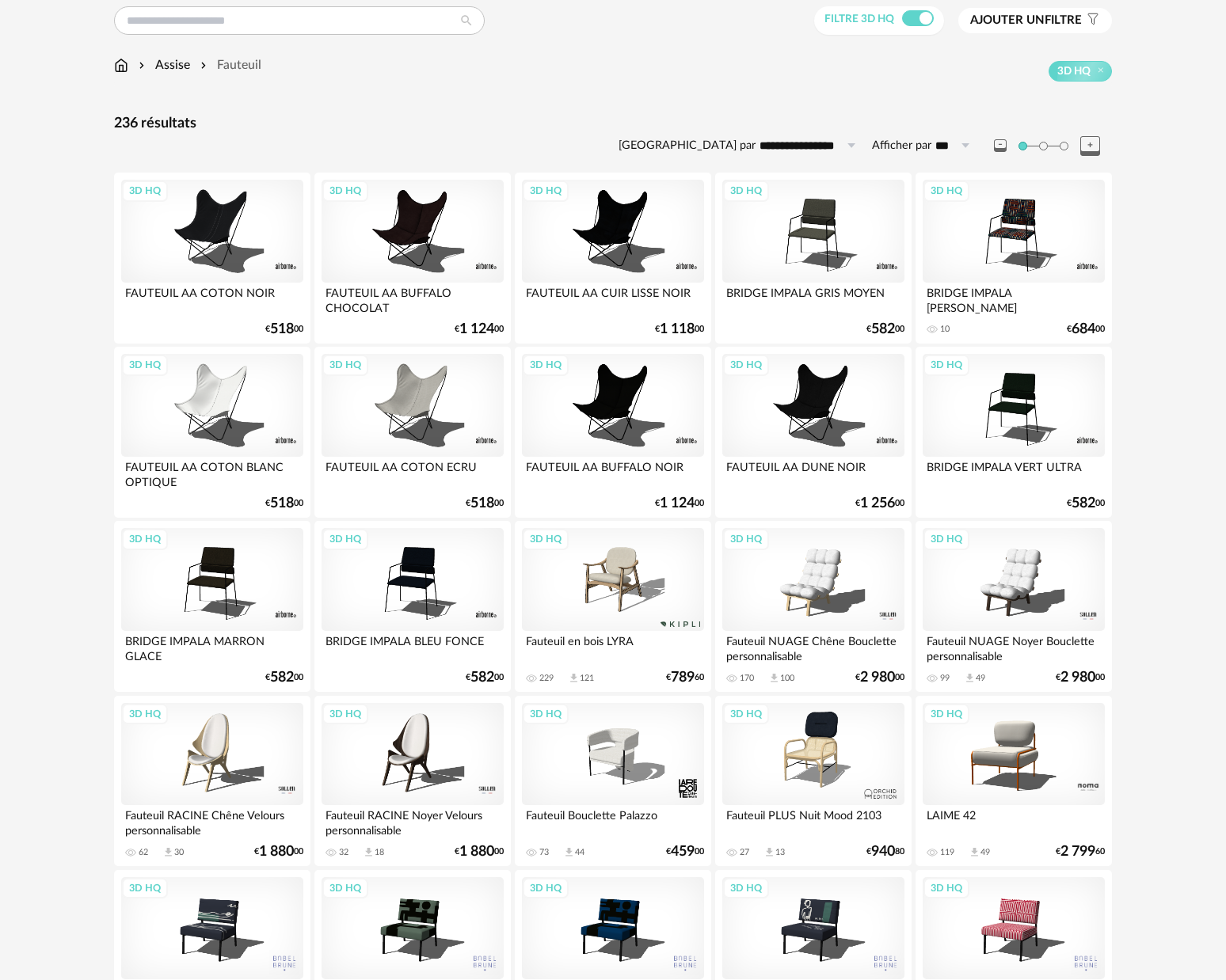
click at [1062, 754] on div "3D HQ" at bounding box center [1014, 754] width 183 height 103
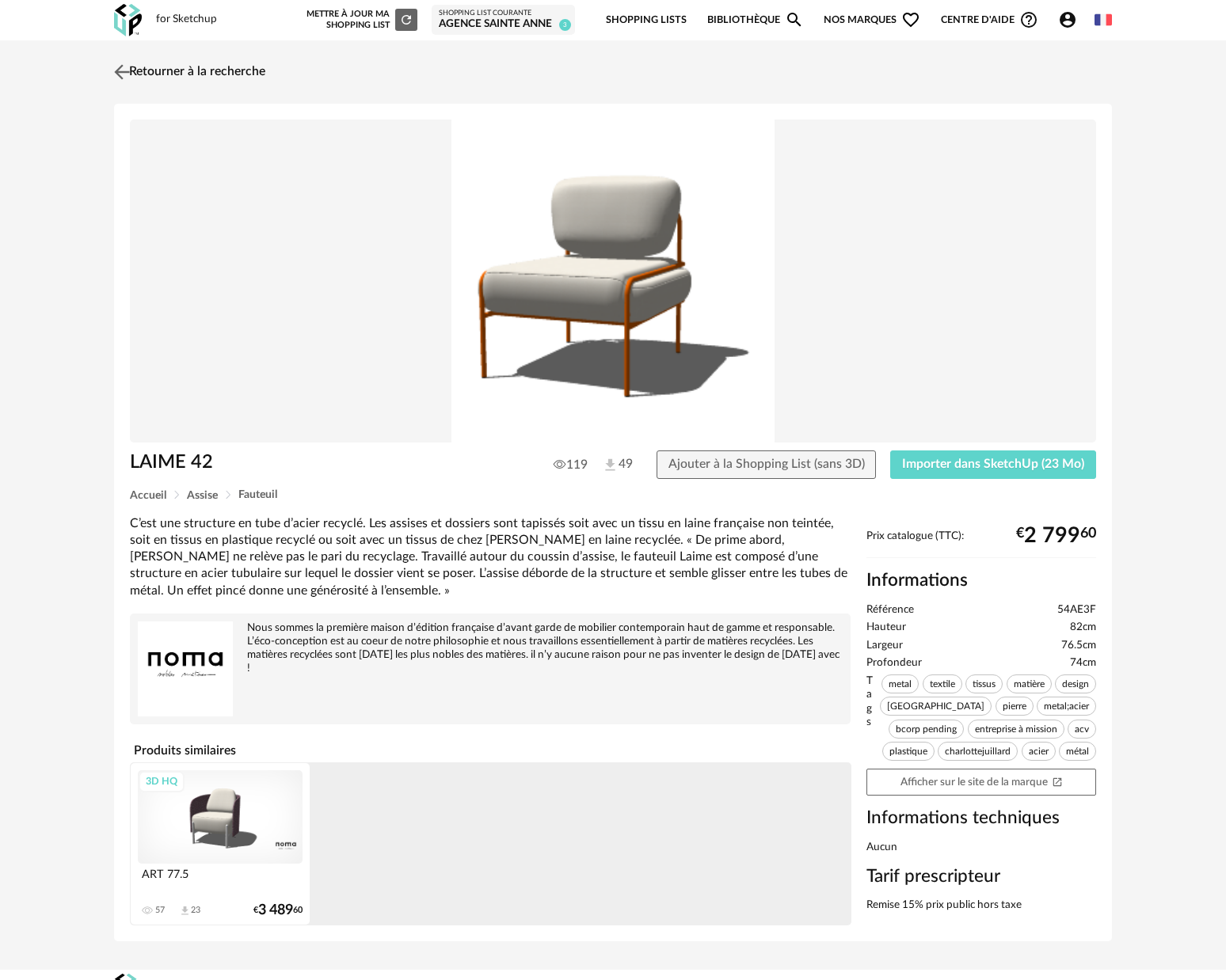
click at [127, 74] on img at bounding box center [121, 71] width 23 height 23
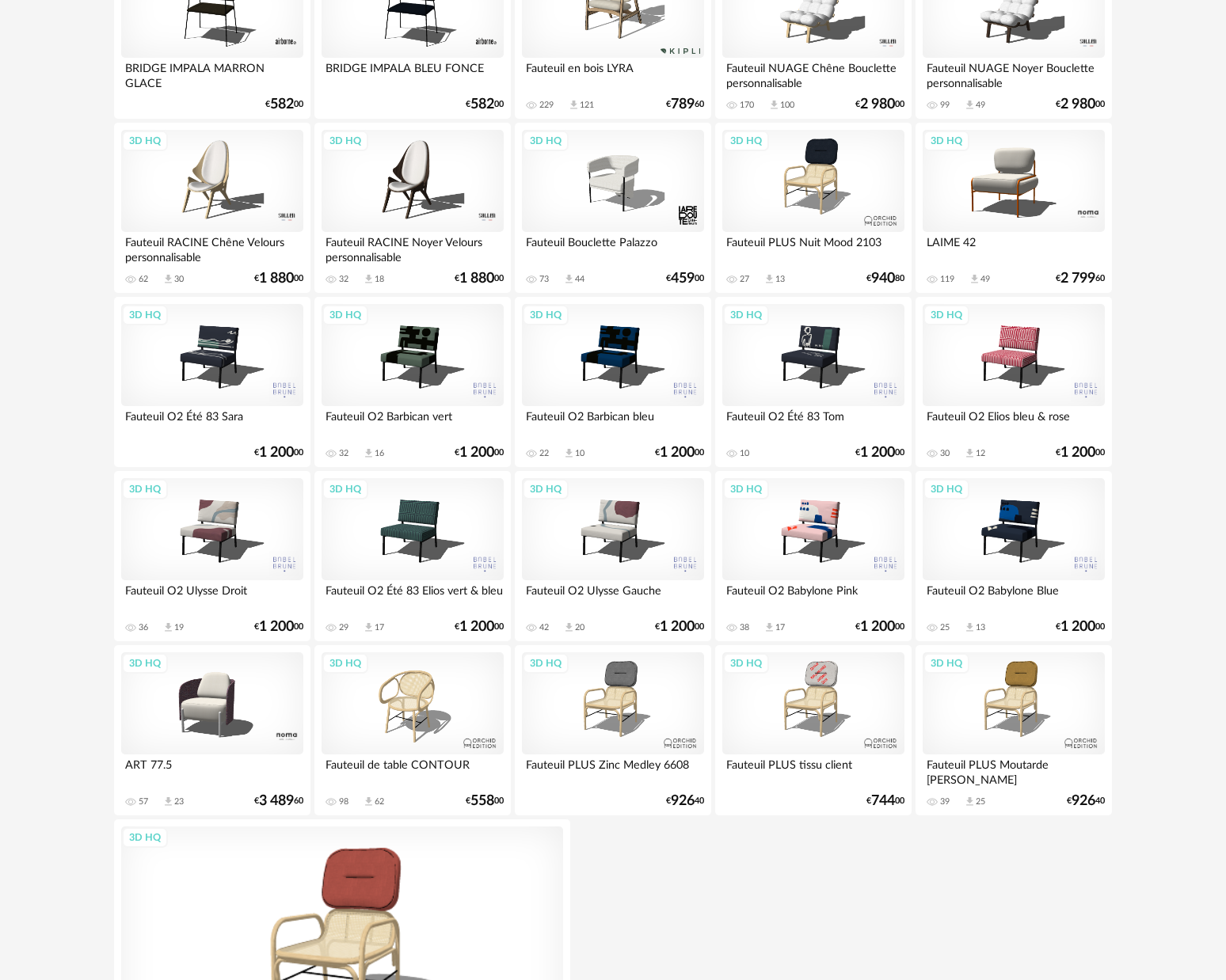
scroll to position [975, 0]
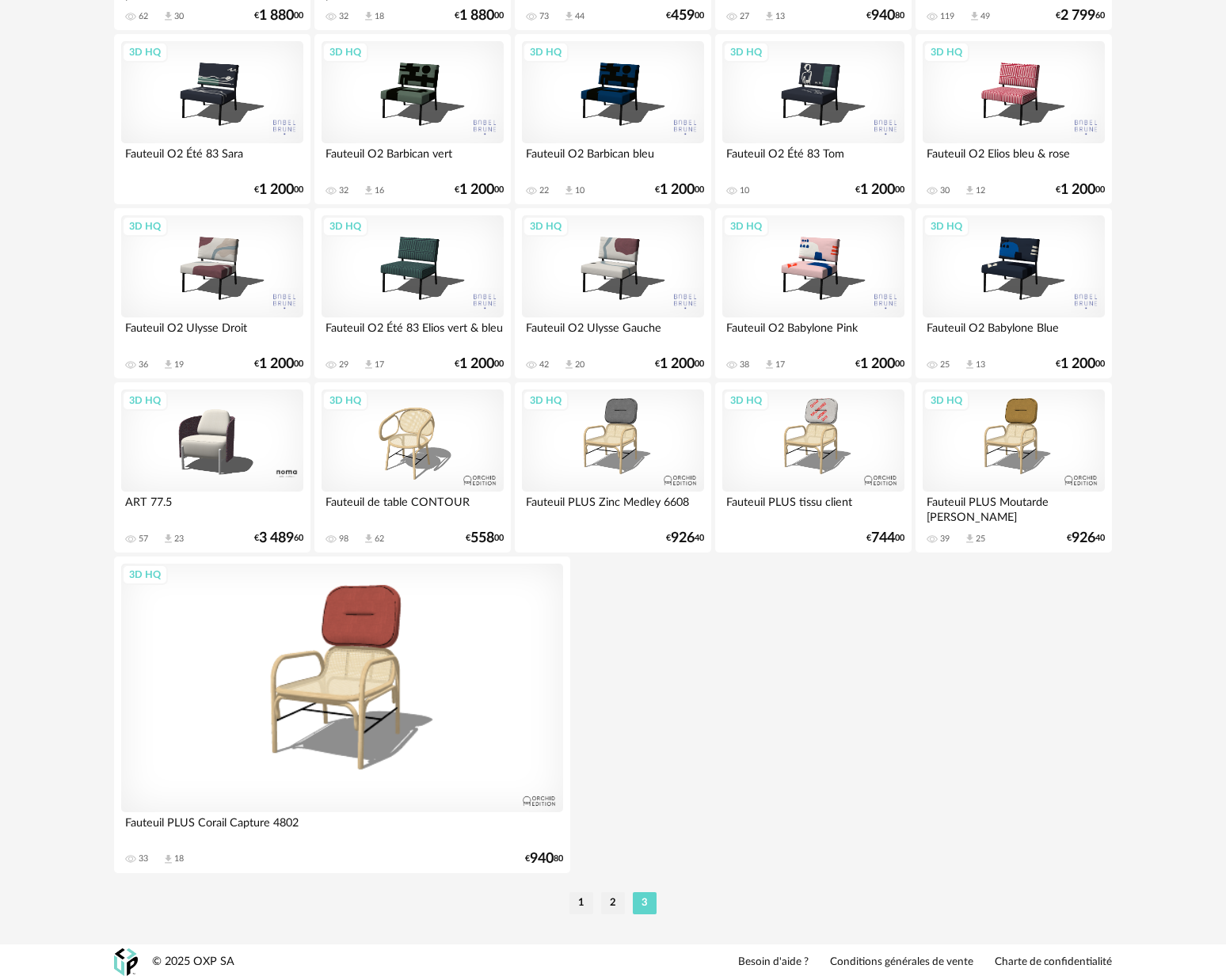
click at [615, 907] on li "2" at bounding box center [613, 903] width 24 height 22
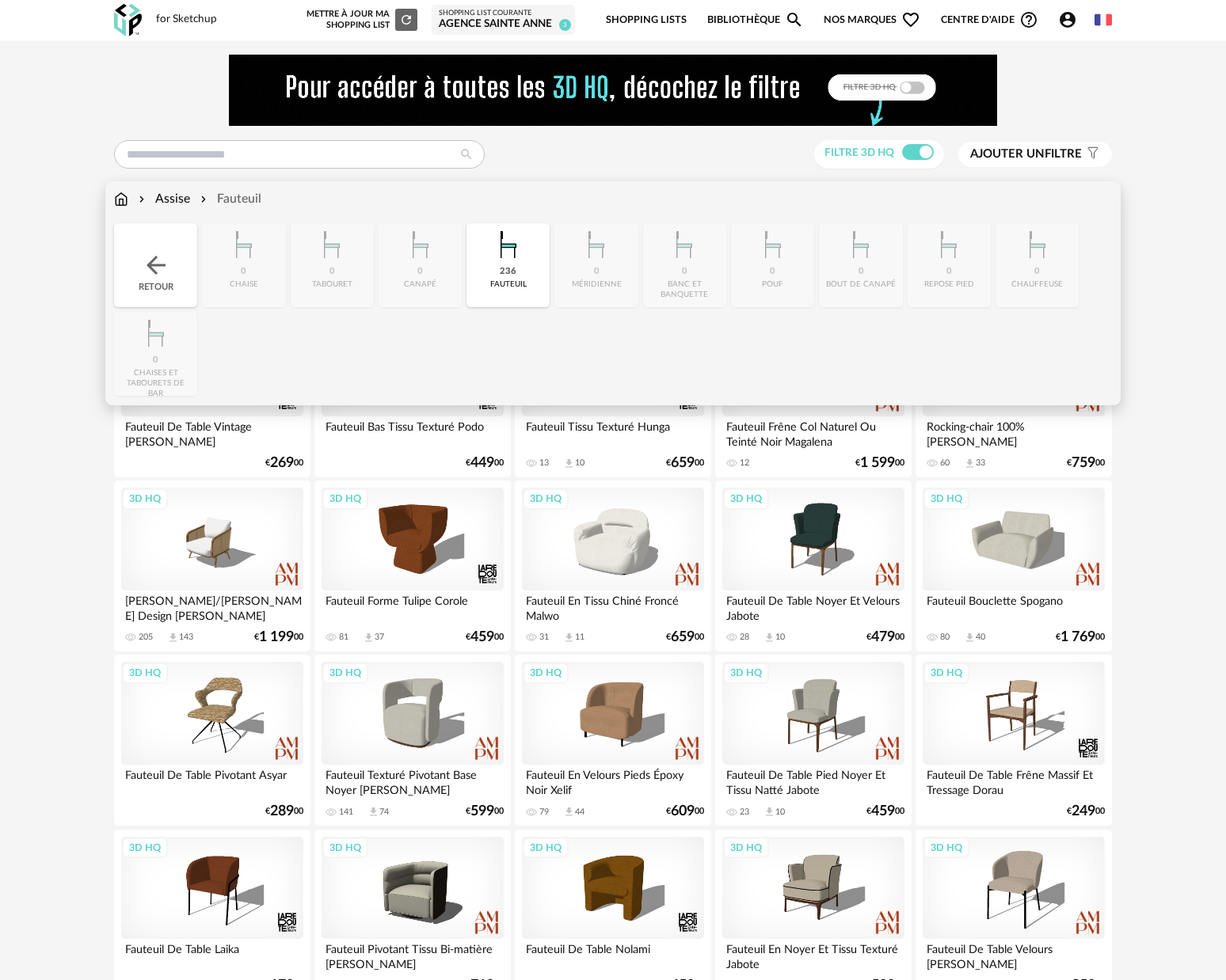
click at [187, 200] on div "Assise" at bounding box center [162, 199] width 55 height 18
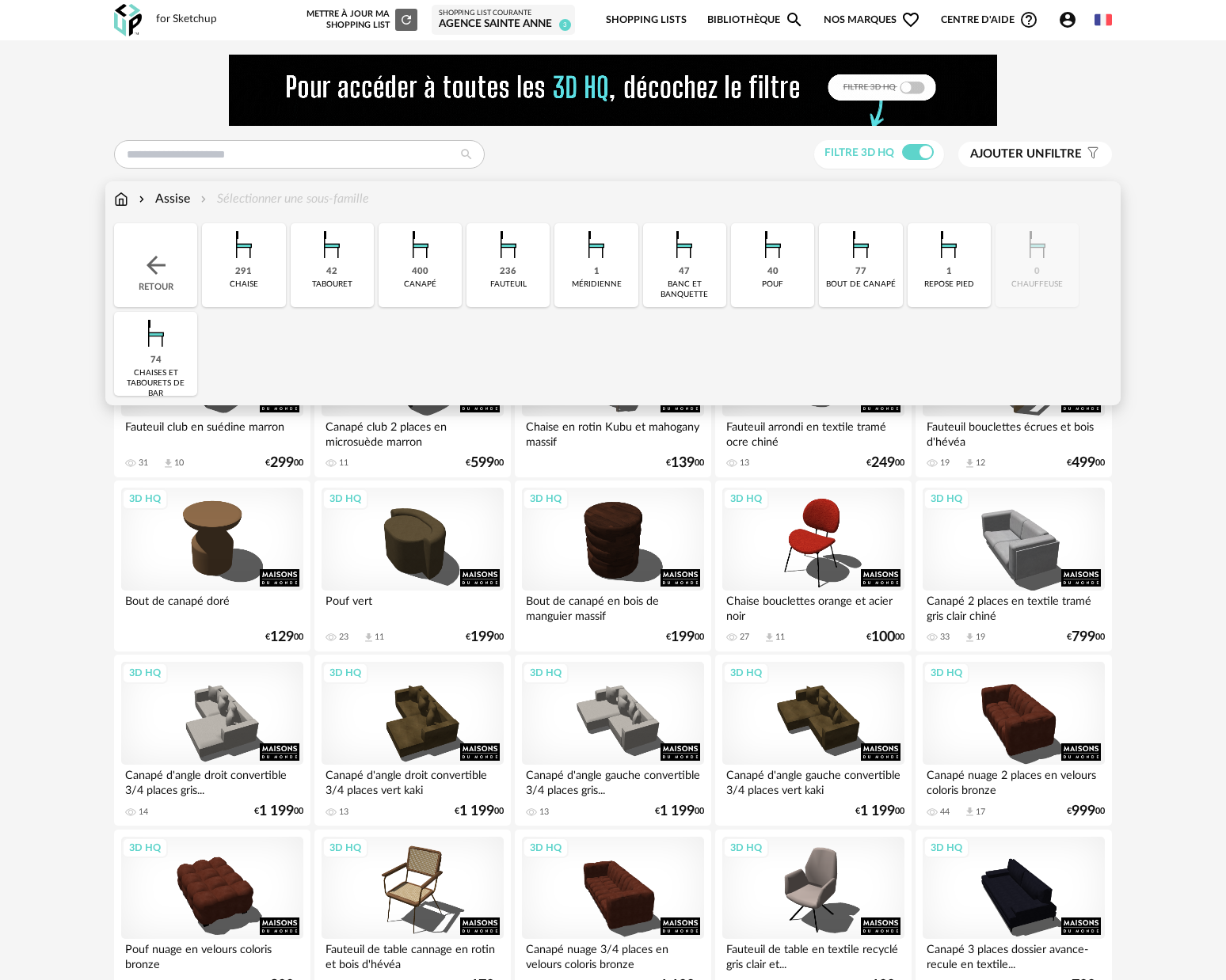
click at [251, 282] on div "chaise" at bounding box center [244, 284] width 28 height 10
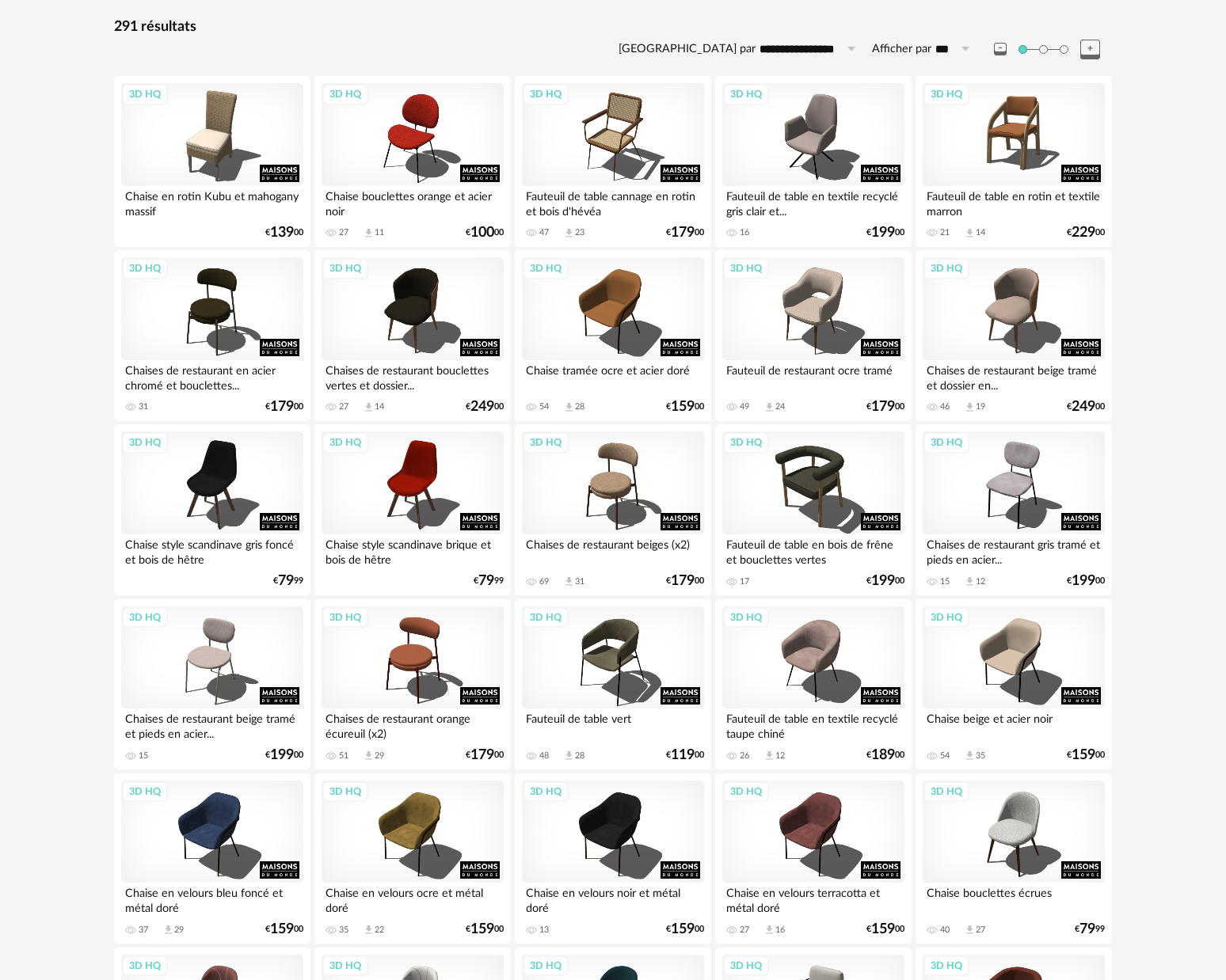
scroll to position [255, 0]
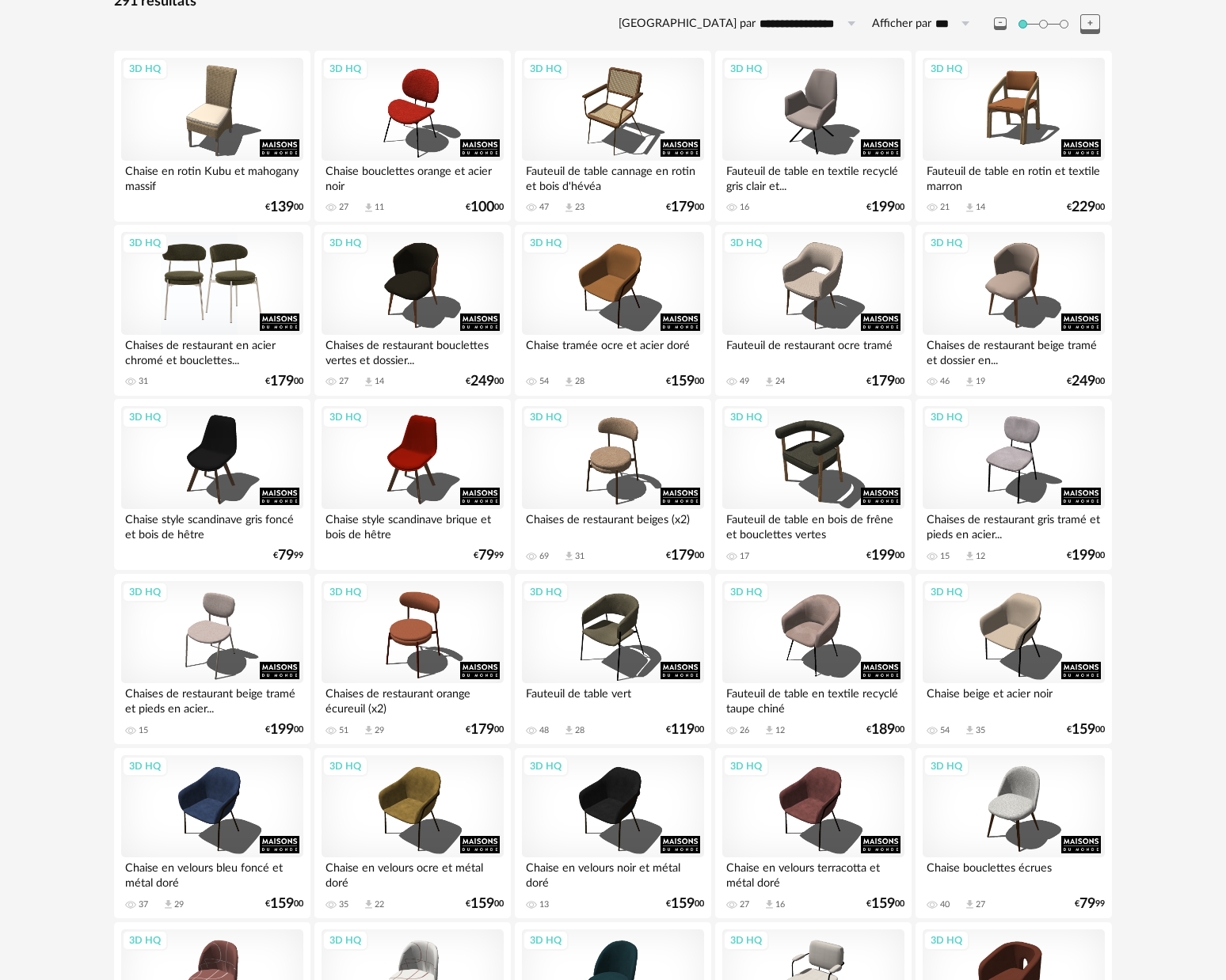
click at [217, 298] on div "3D HQ" at bounding box center [213, 283] width 183 height 103
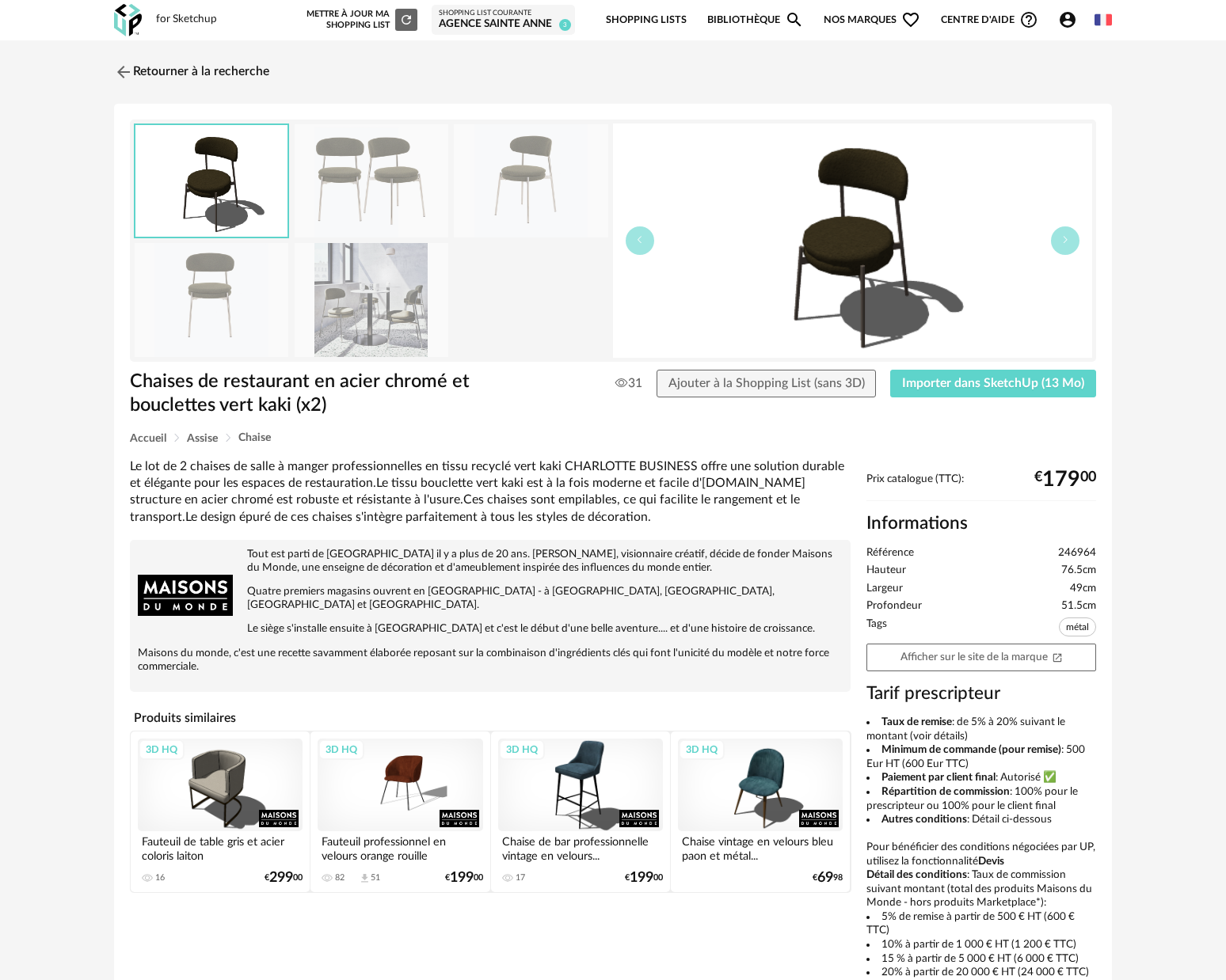
click at [373, 304] on img at bounding box center [372, 299] width 153 height 113
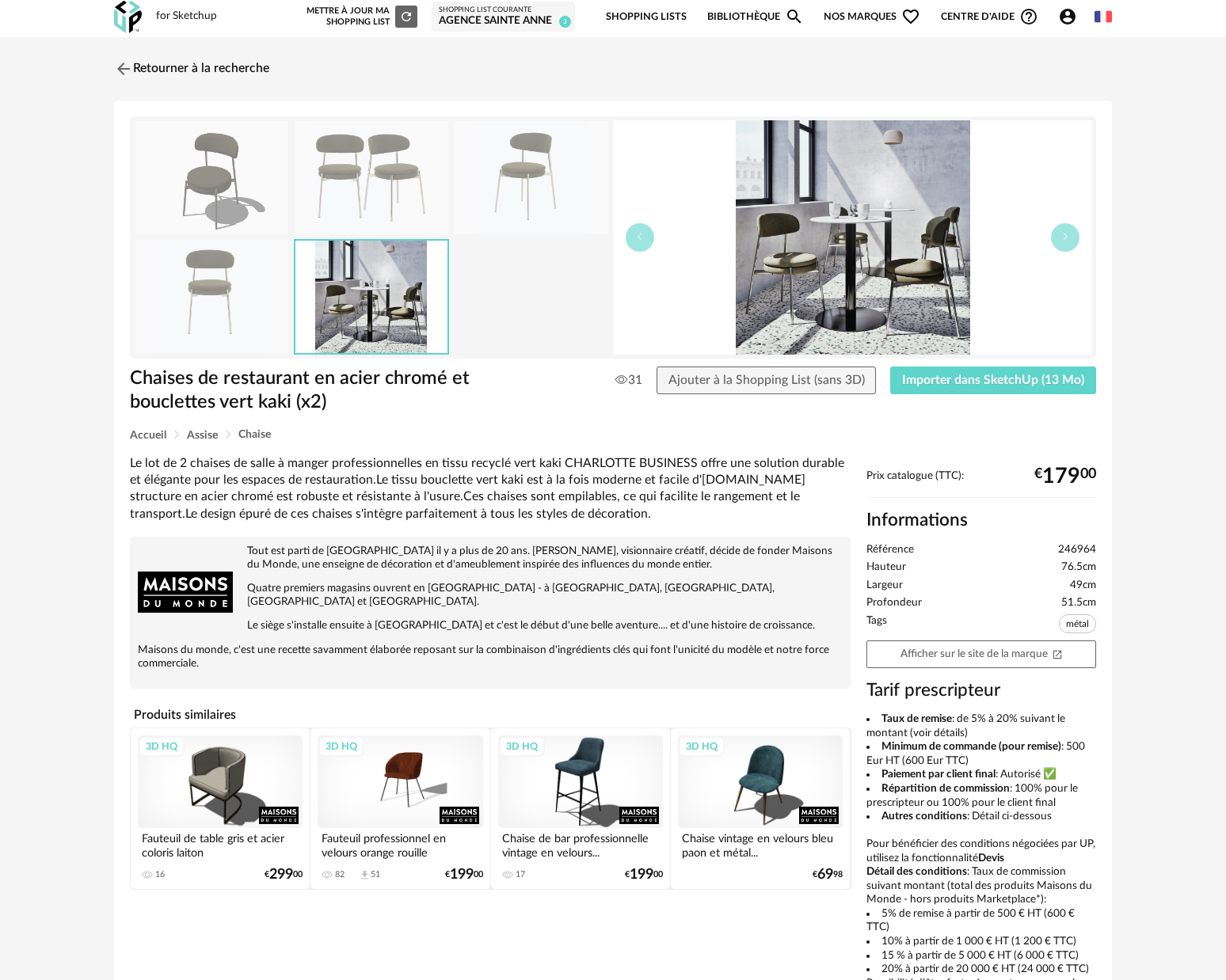
scroll to position [16, 0]
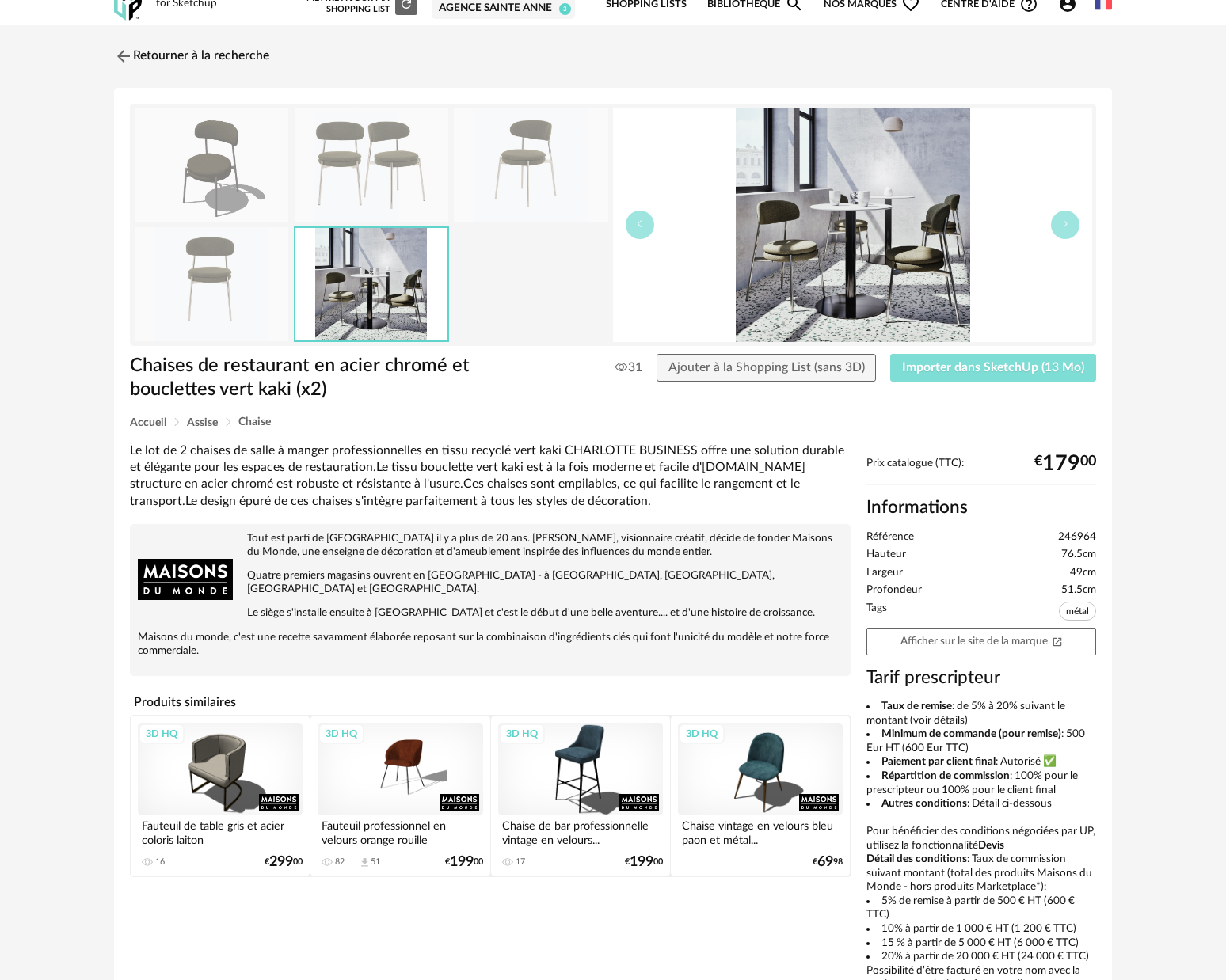
click at [975, 374] on span "Importer dans SketchUp (13 Mo)" at bounding box center [993, 368] width 183 height 13
